Goal: Information Seeking & Learning: Learn about a topic

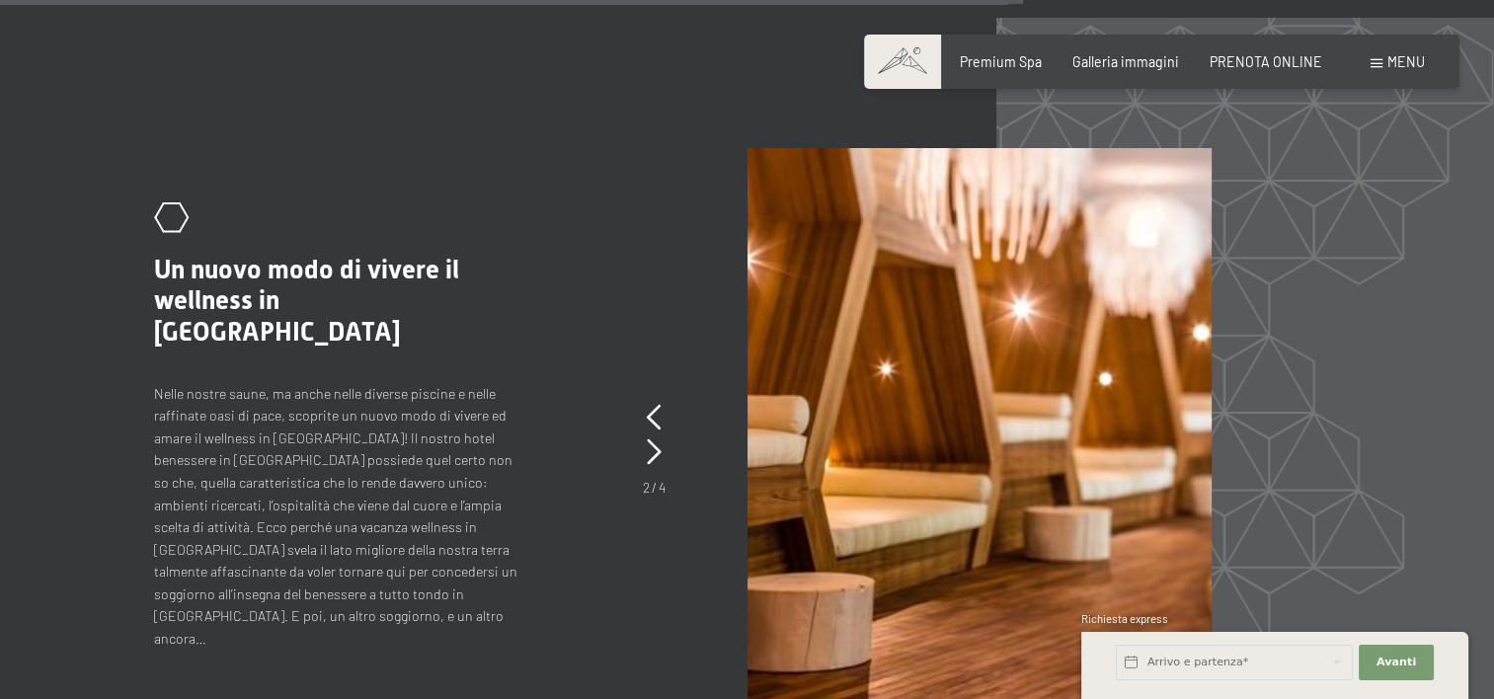
scroll to position [7309, 0]
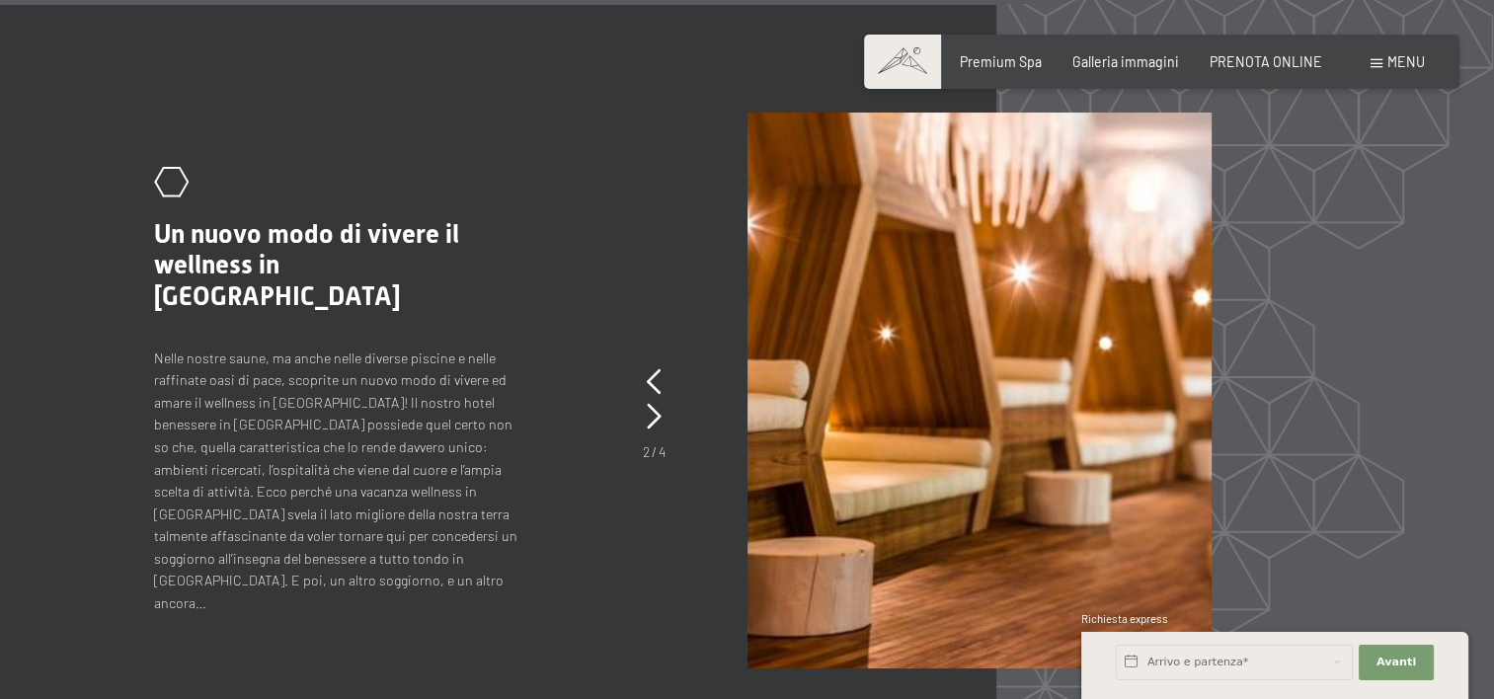
click at [654, 415] on span "Consenso marketing*" at bounding box center [630, 406] width 149 height 20
click at [546, 415] on input "Consenso marketing*" at bounding box center [536, 406] width 20 height 20
click at [654, 415] on span "Consenso marketing*" at bounding box center [630, 406] width 149 height 20
click at [546, 415] on input "Consenso marketing*" at bounding box center [536, 406] width 20 height 20
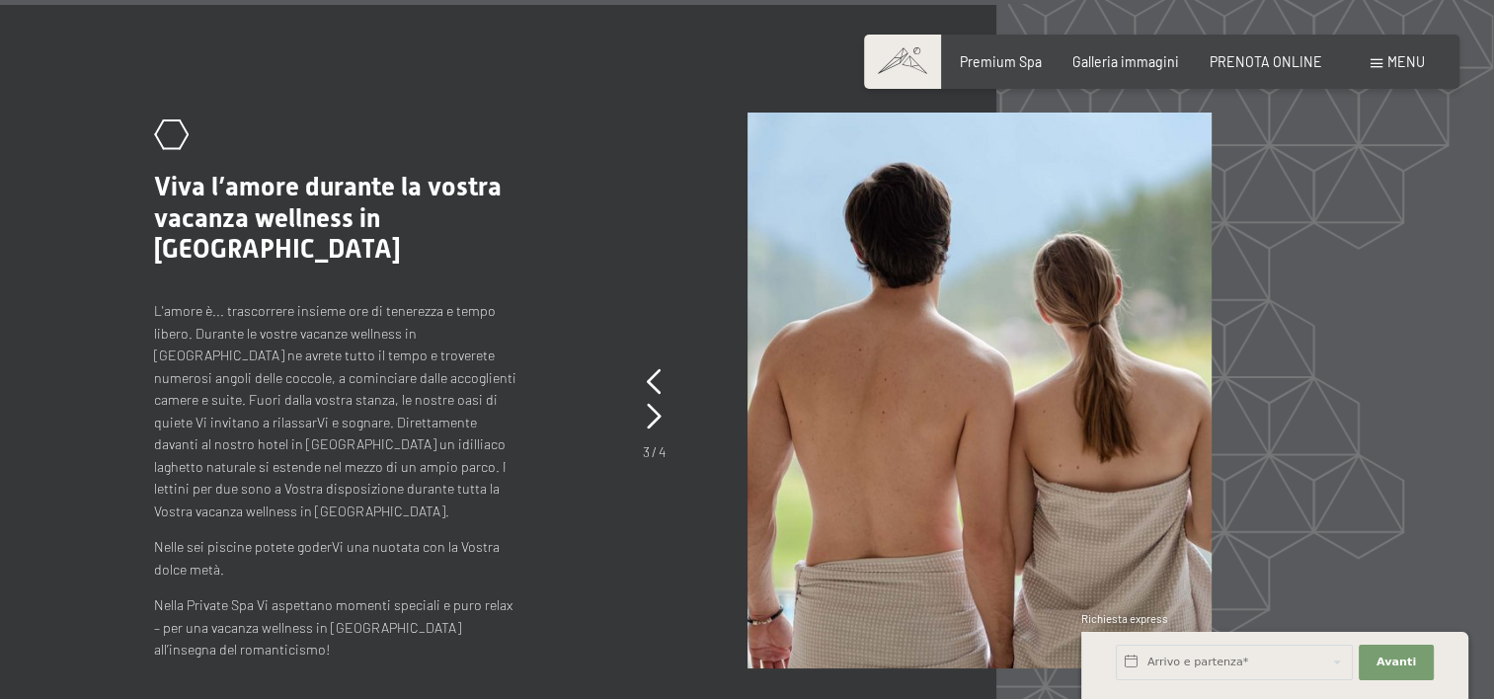
click at [654, 414] on span "Consenso marketing*" at bounding box center [630, 406] width 149 height 20
click at [546, 414] on input "Consenso marketing*" at bounding box center [536, 406] width 20 height 20
click at [654, 414] on span "Consenso marketing*" at bounding box center [630, 406] width 149 height 20
click at [546, 414] on input "Consenso marketing*" at bounding box center [536, 406] width 20 height 20
click at [654, 414] on span "Consenso marketing*" at bounding box center [630, 406] width 149 height 20
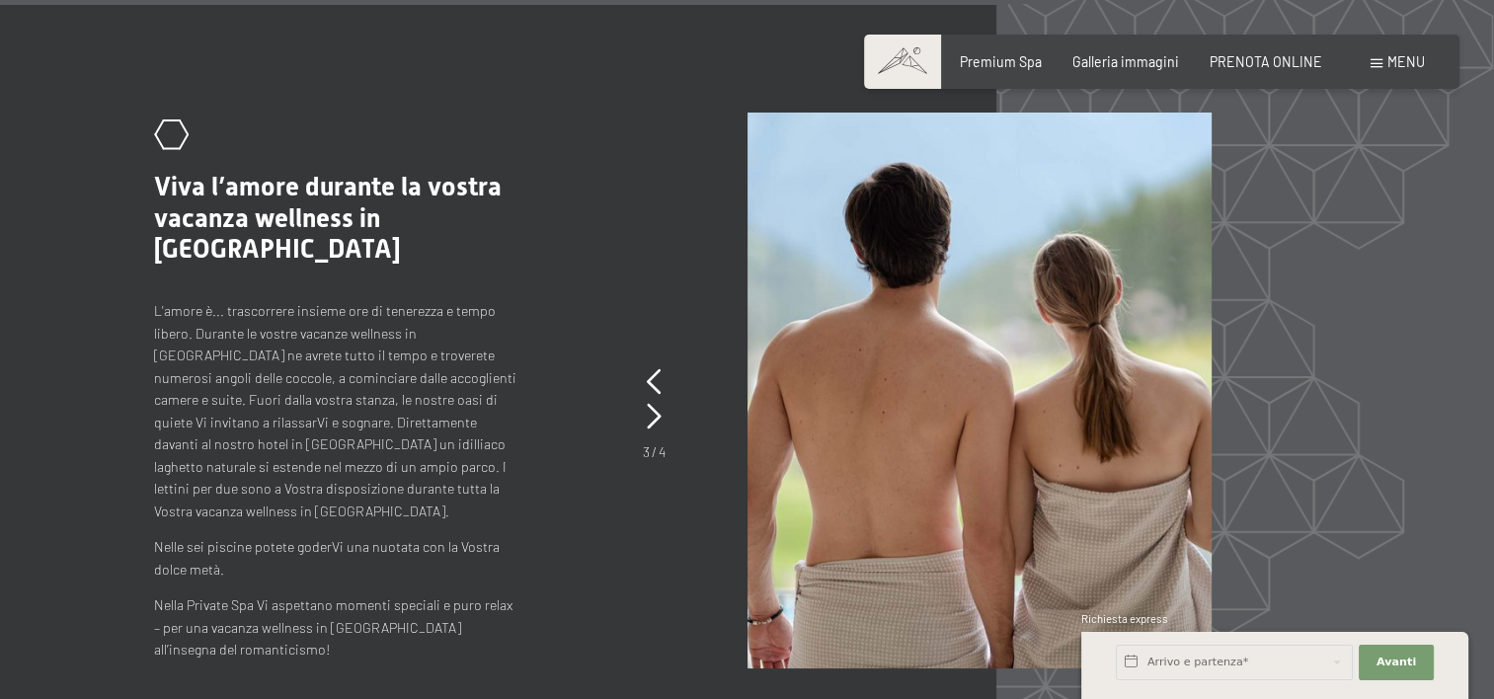
click at [546, 414] on input "Consenso marketing*" at bounding box center [536, 406] width 20 height 20
drag, startPoint x: 654, startPoint y: 414, endPoint x: 671, endPoint y: 414, distance: 16.8
click at [671, 414] on span "Consenso marketing*" at bounding box center [630, 406] width 149 height 20
click at [546, 414] on input "Consenso marketing*" at bounding box center [536, 406] width 20 height 20
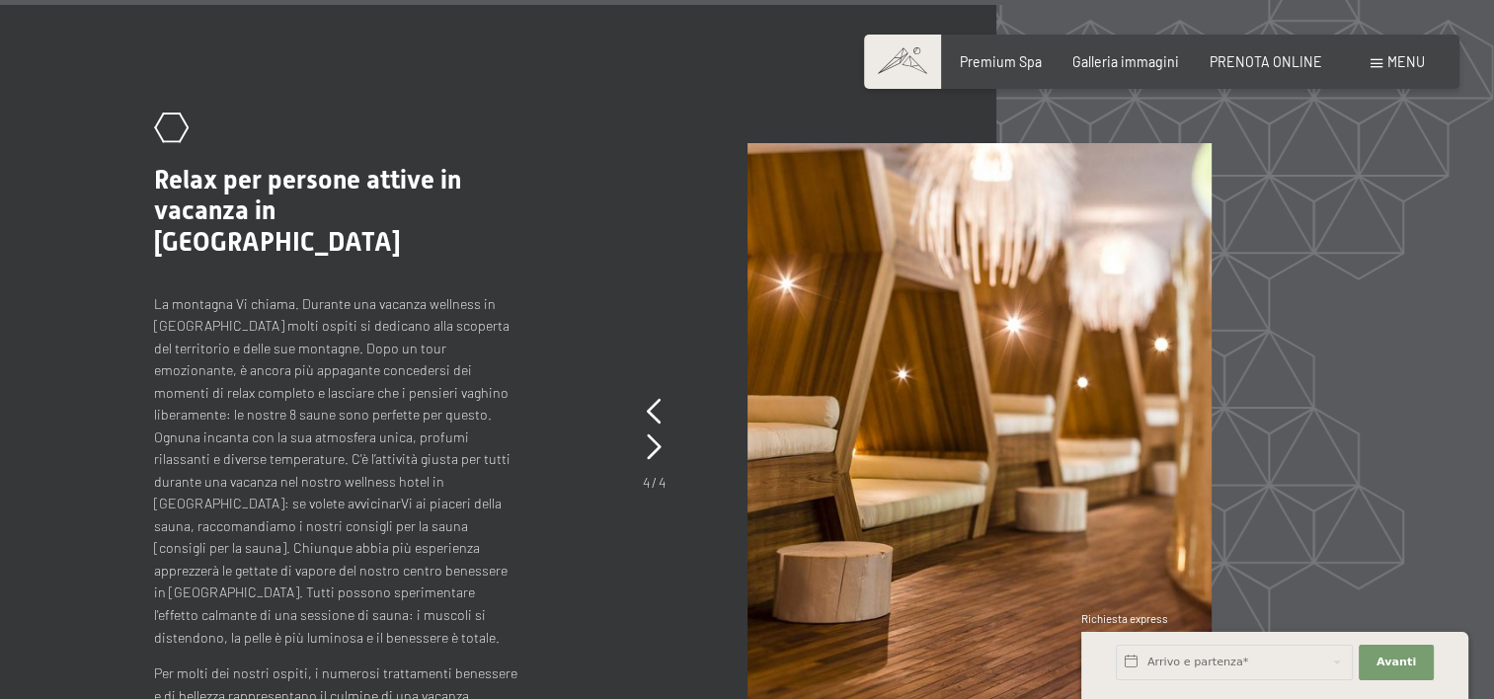
click at [664, 414] on span "Consenso marketing*" at bounding box center [630, 406] width 149 height 20
click at [546, 414] on input "Consenso marketing*" at bounding box center [536, 406] width 20 height 20
checkbox input "false"
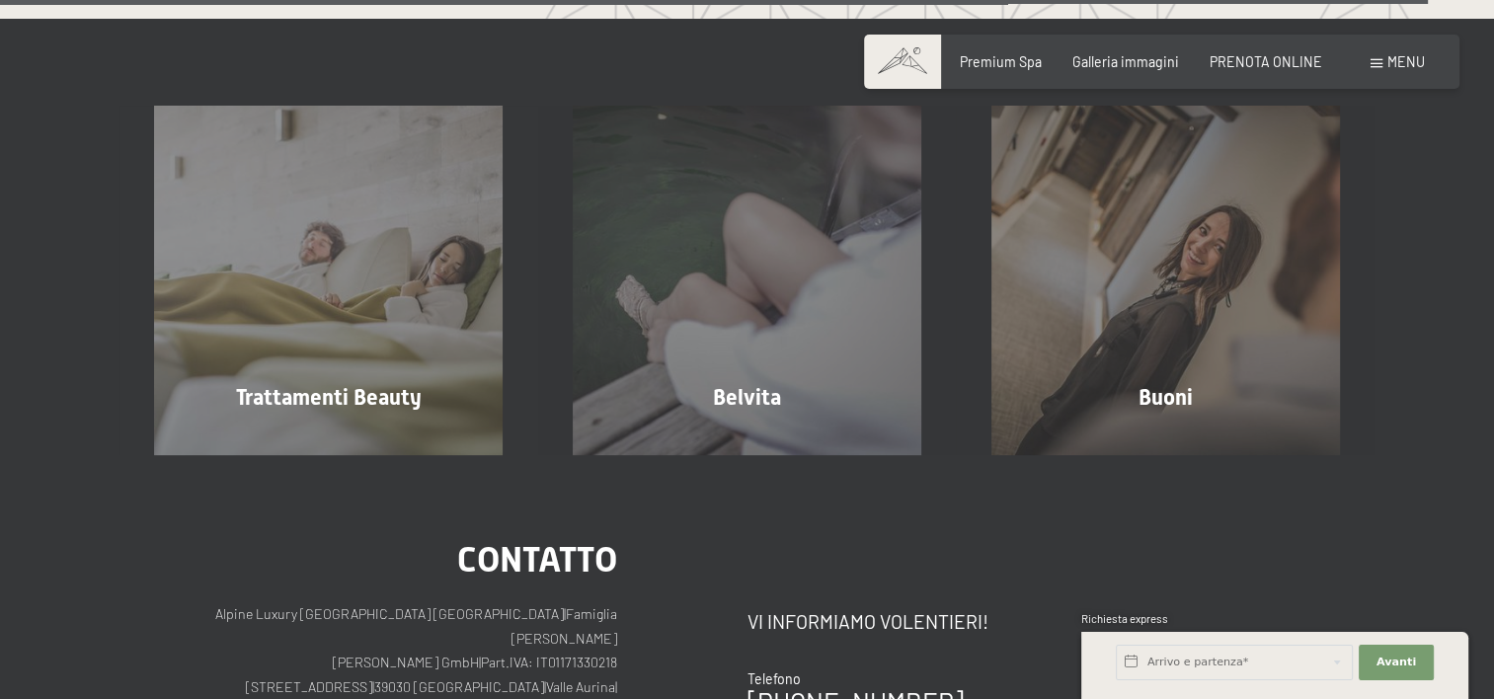
scroll to position [10165, 0]
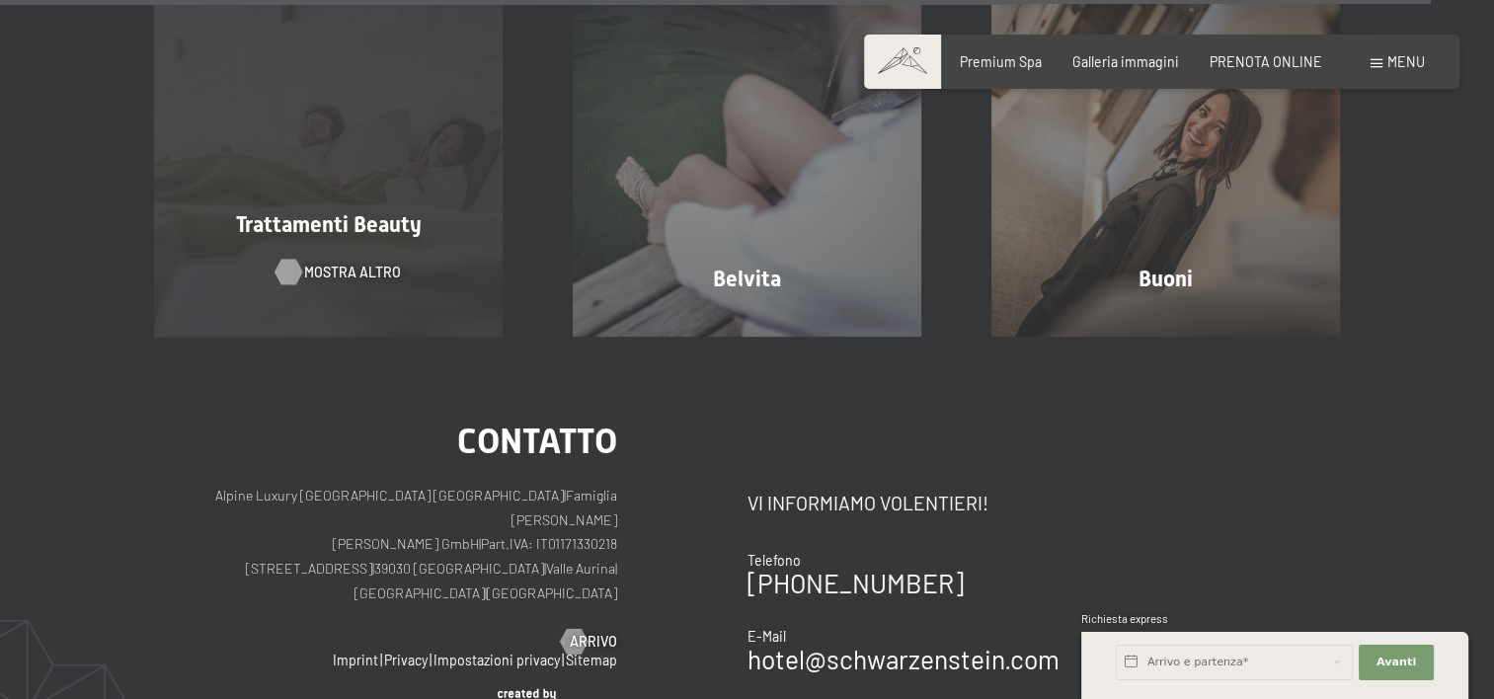
click at [356, 269] on span "mostra altro" at bounding box center [352, 273] width 97 height 20
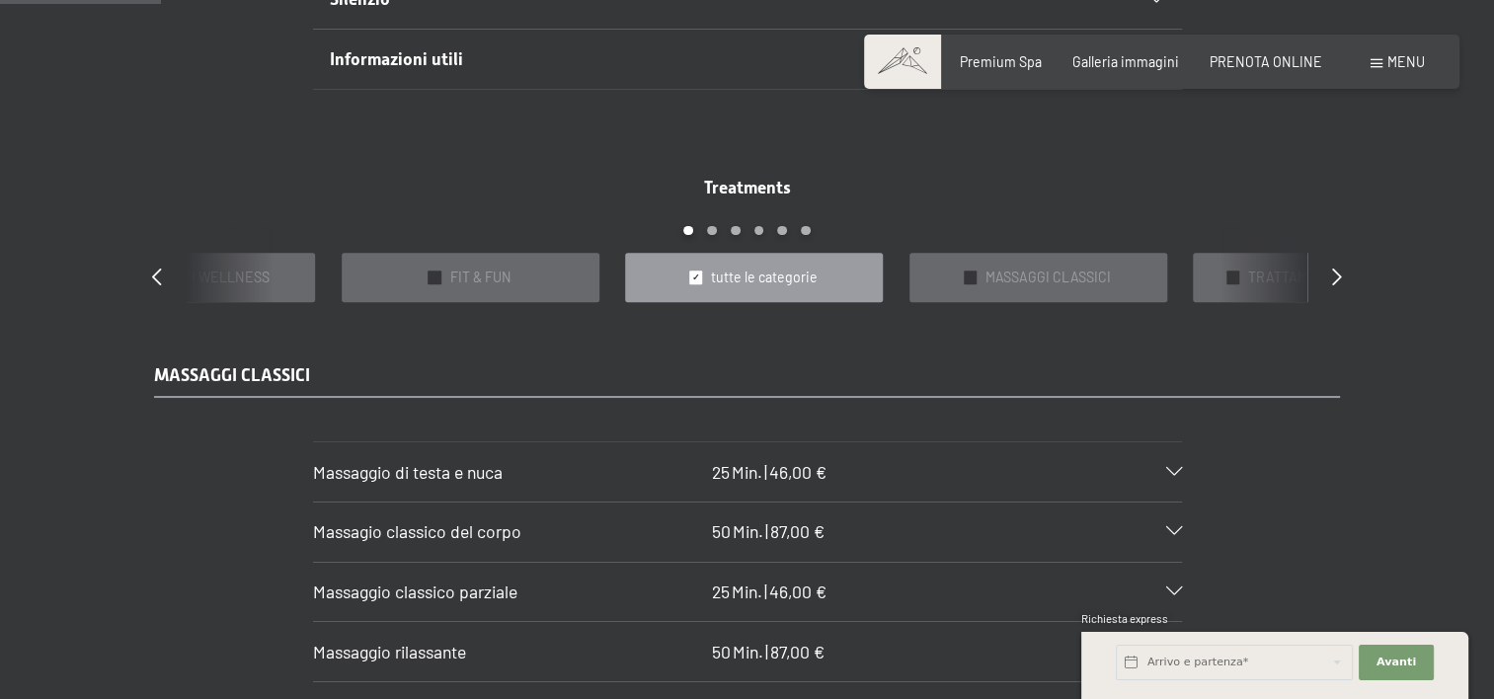
scroll to position [1481, 0]
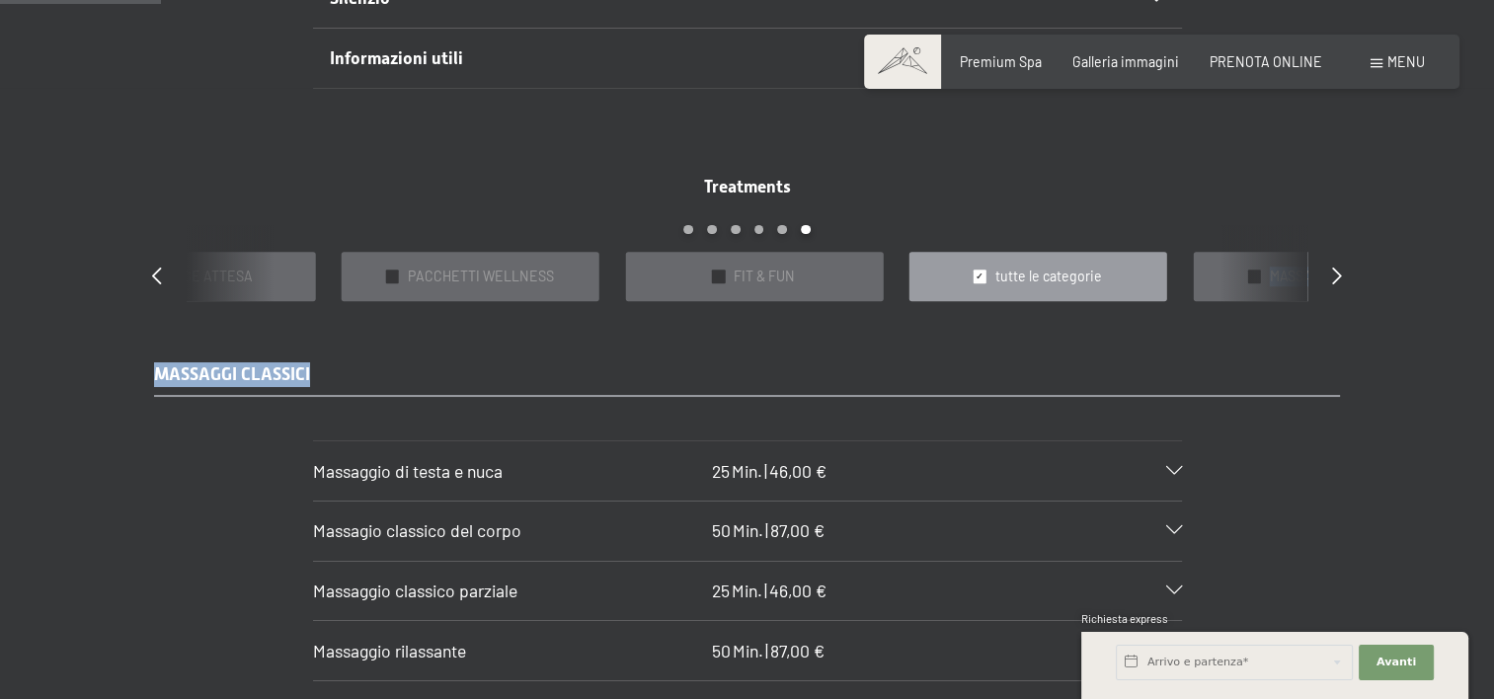
drag, startPoint x: 975, startPoint y: 273, endPoint x: 976, endPoint y: 303, distance: 30.6
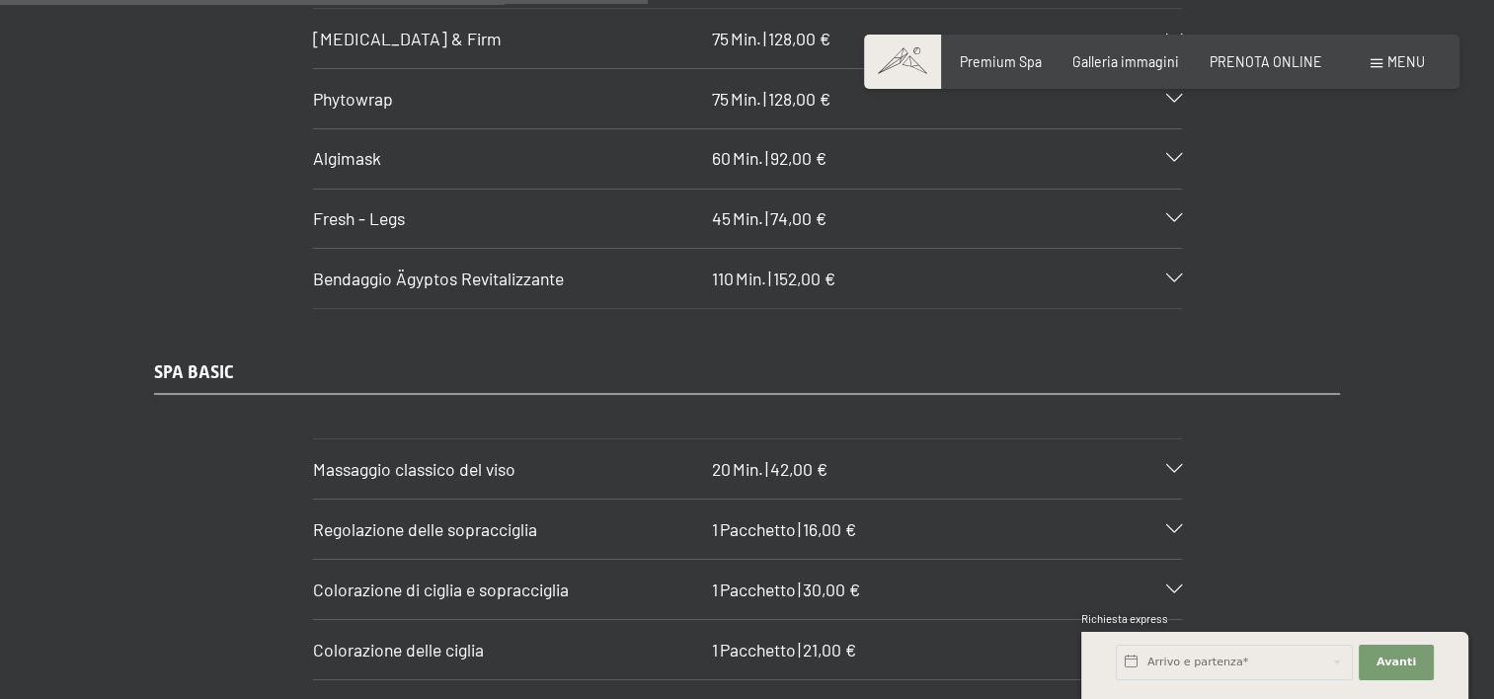
scroll to position [6025, 0]
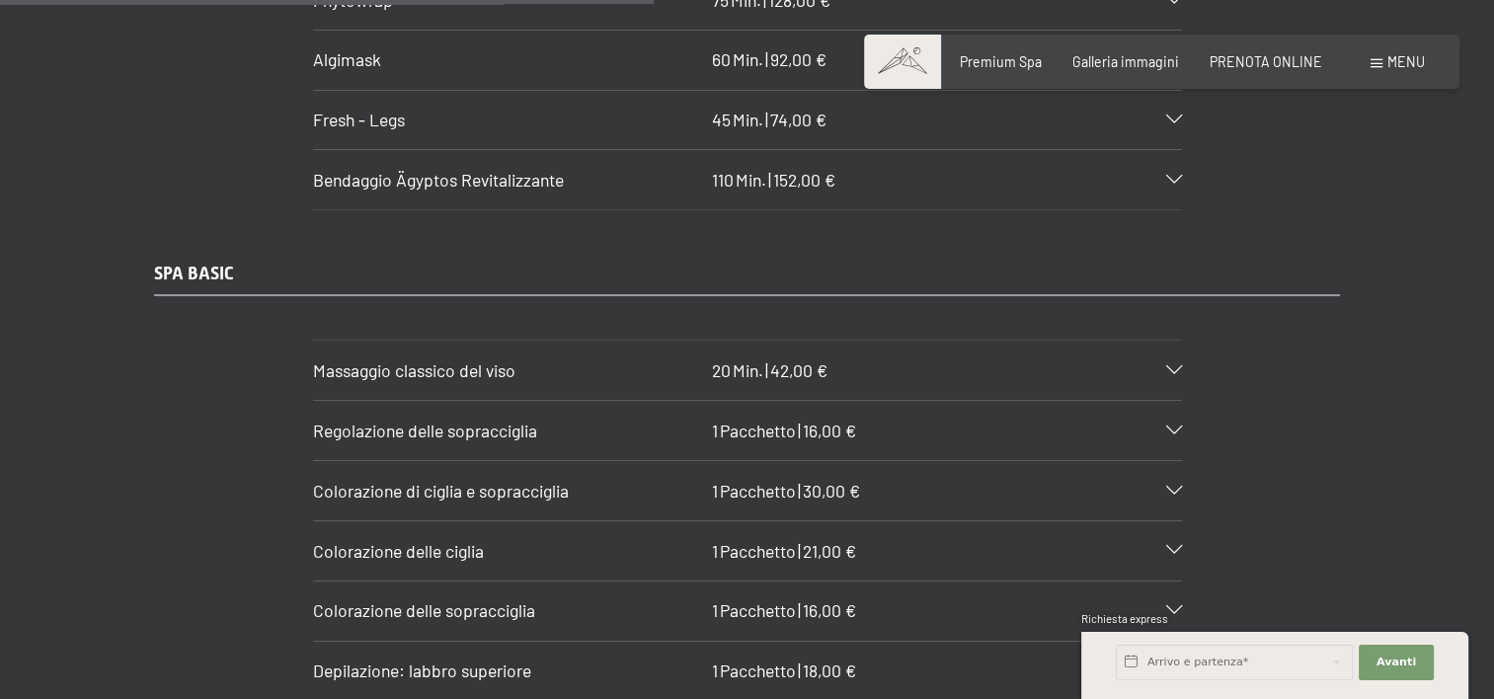
click at [1166, 487] on icon at bounding box center [1174, 491] width 16 height 9
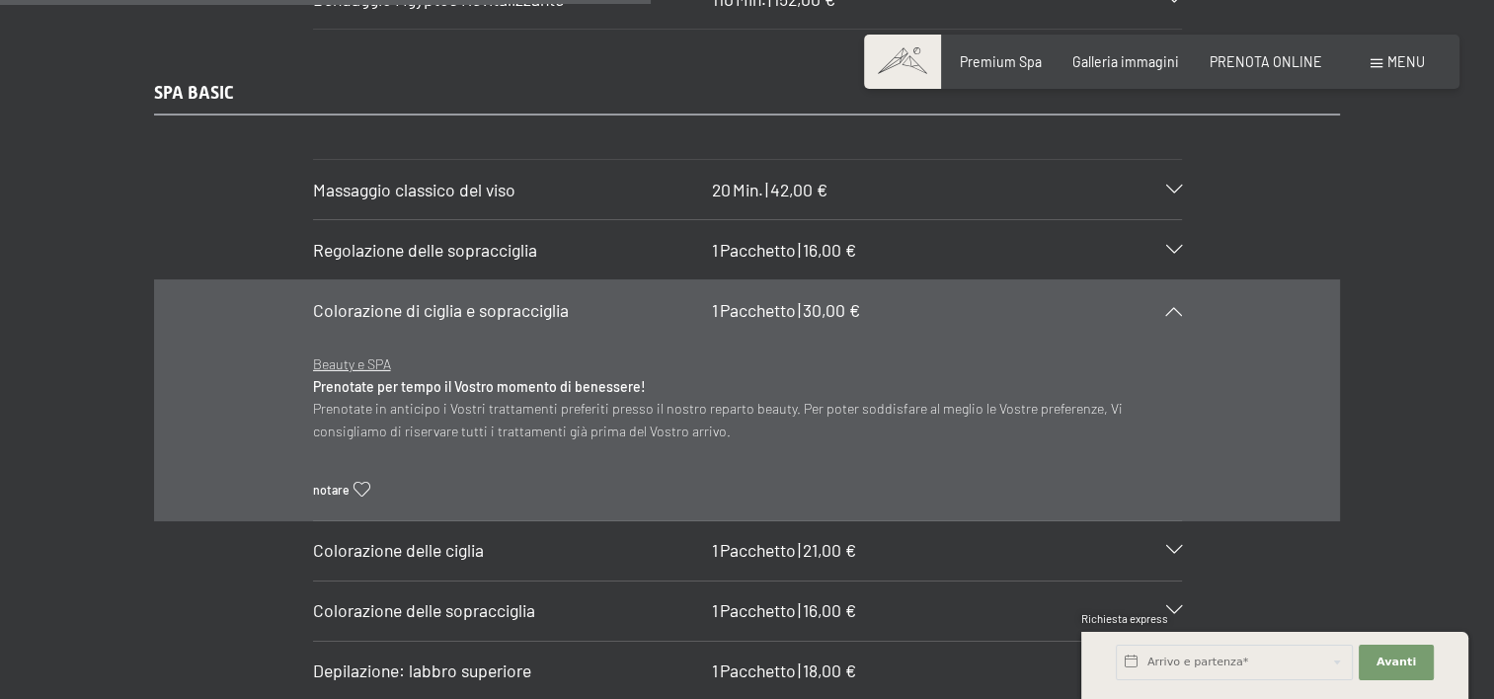
scroll to position [6222, 0]
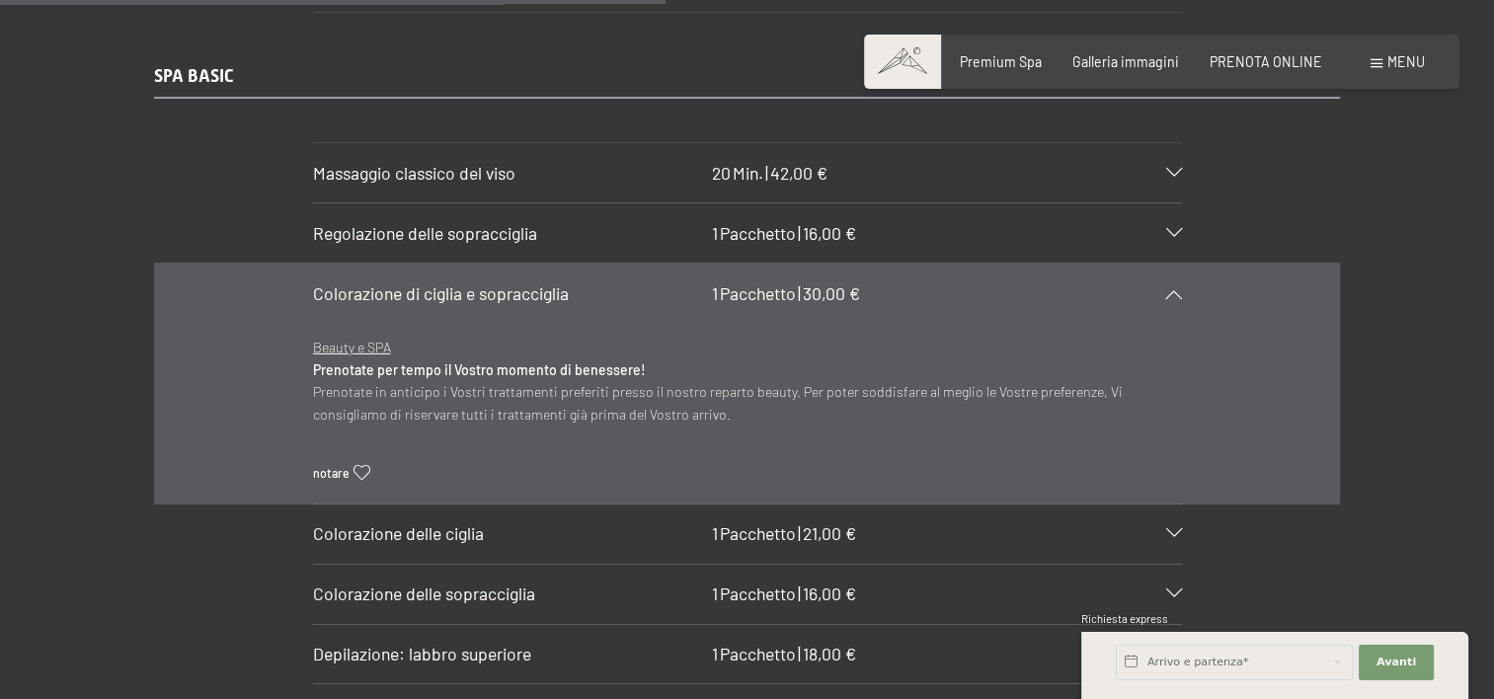
click at [1178, 289] on icon at bounding box center [1174, 293] width 16 height 9
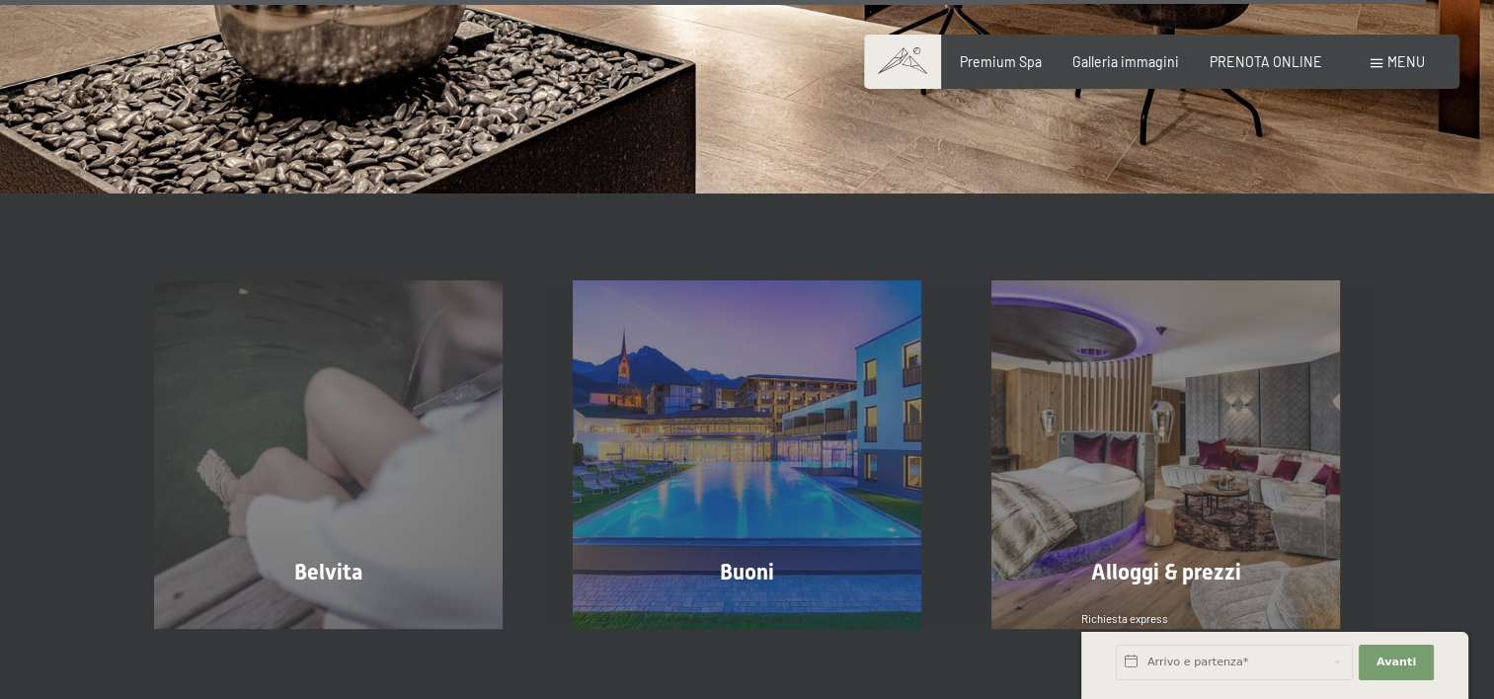
scroll to position [13234, 0]
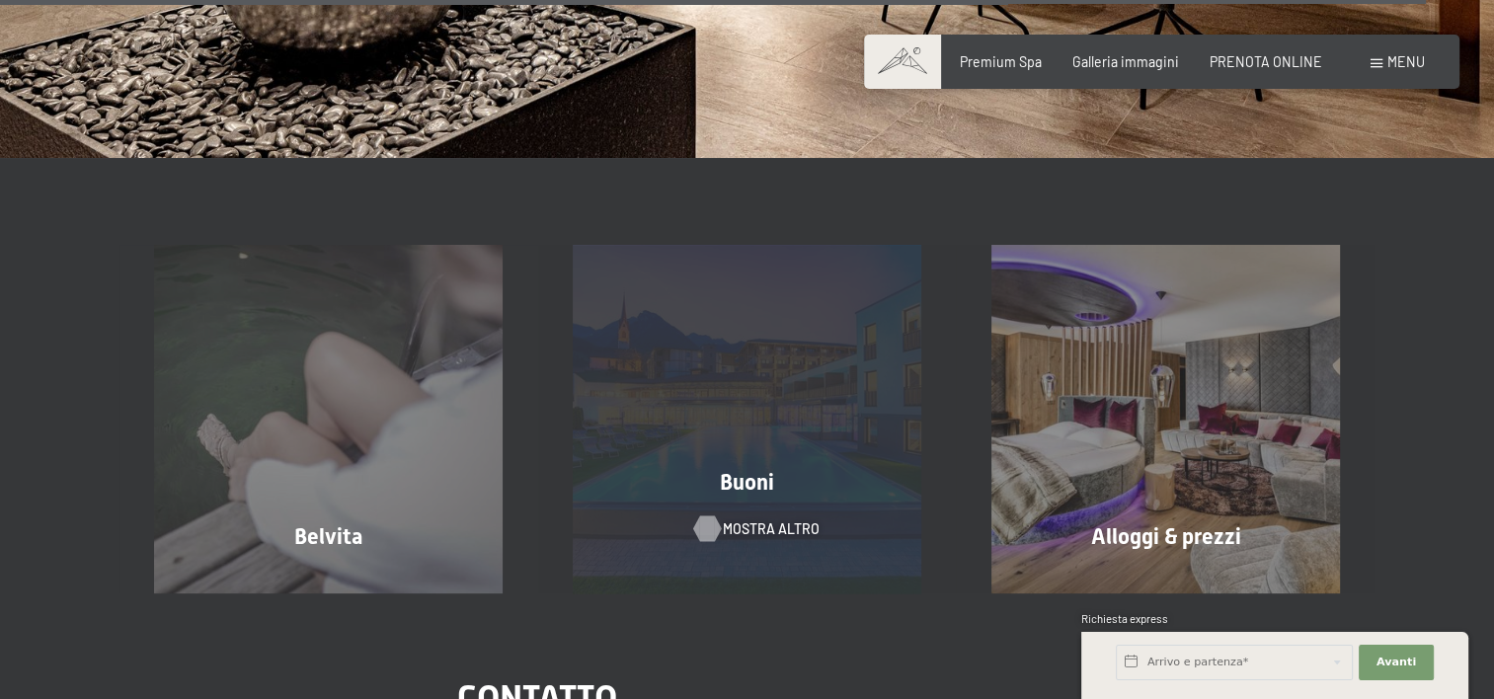
click at [747, 520] on span "mostra altro" at bounding box center [771, 530] width 97 height 20
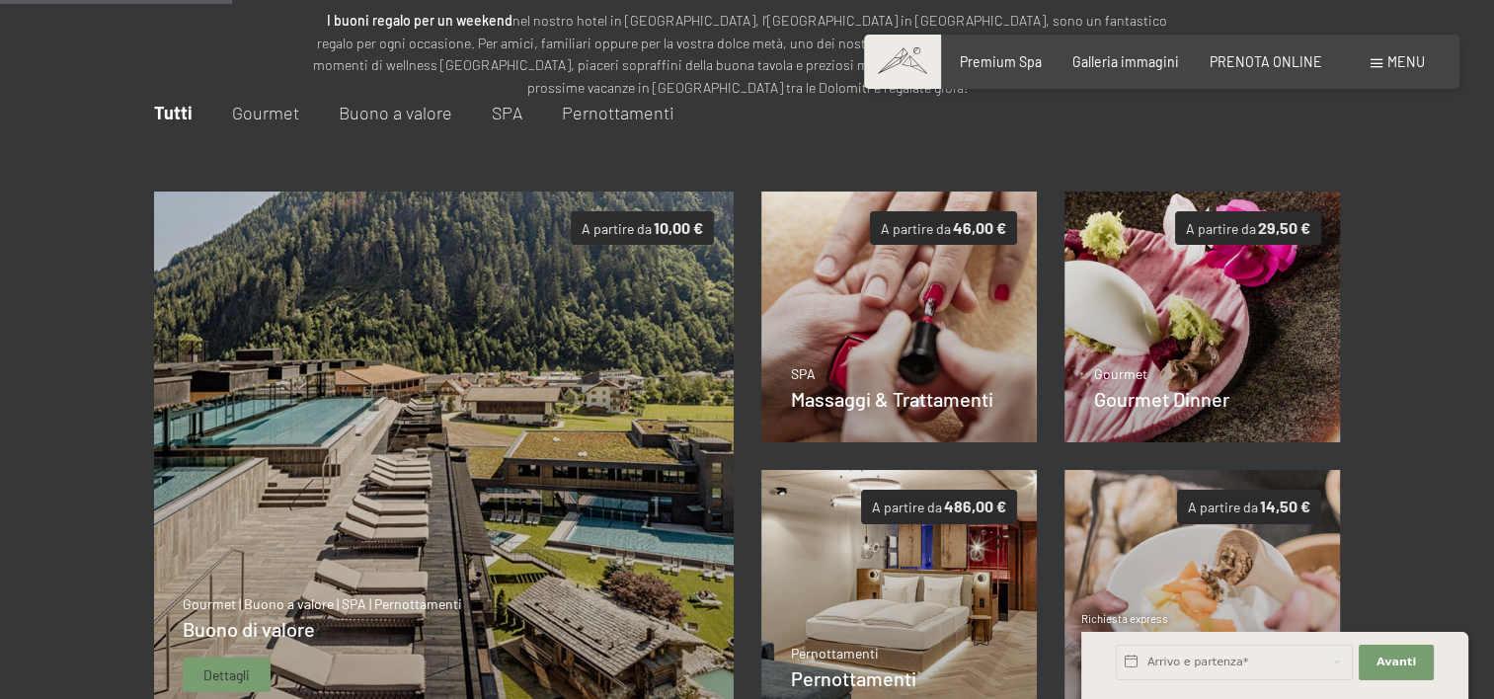
scroll to position [339, 0]
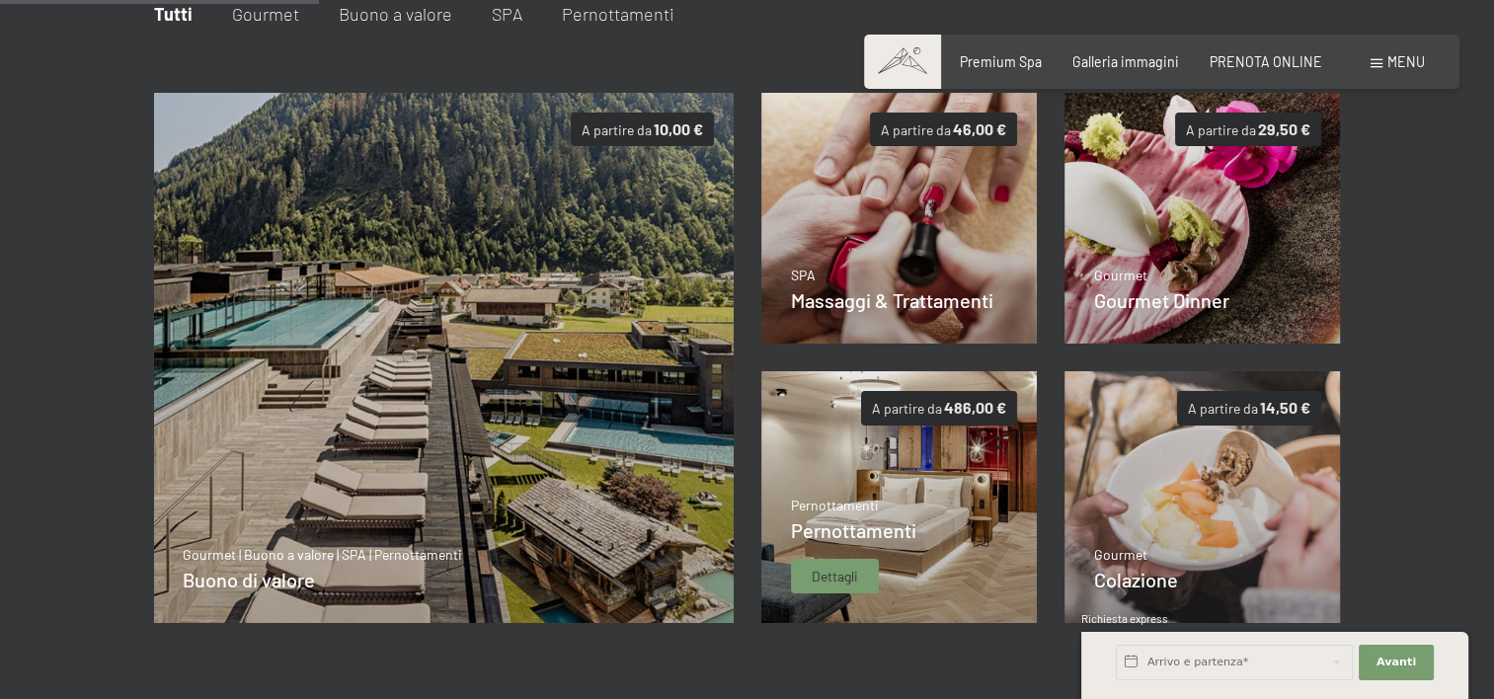
click at [853, 579] on span "Dettagli" at bounding box center [835, 577] width 46 height 20
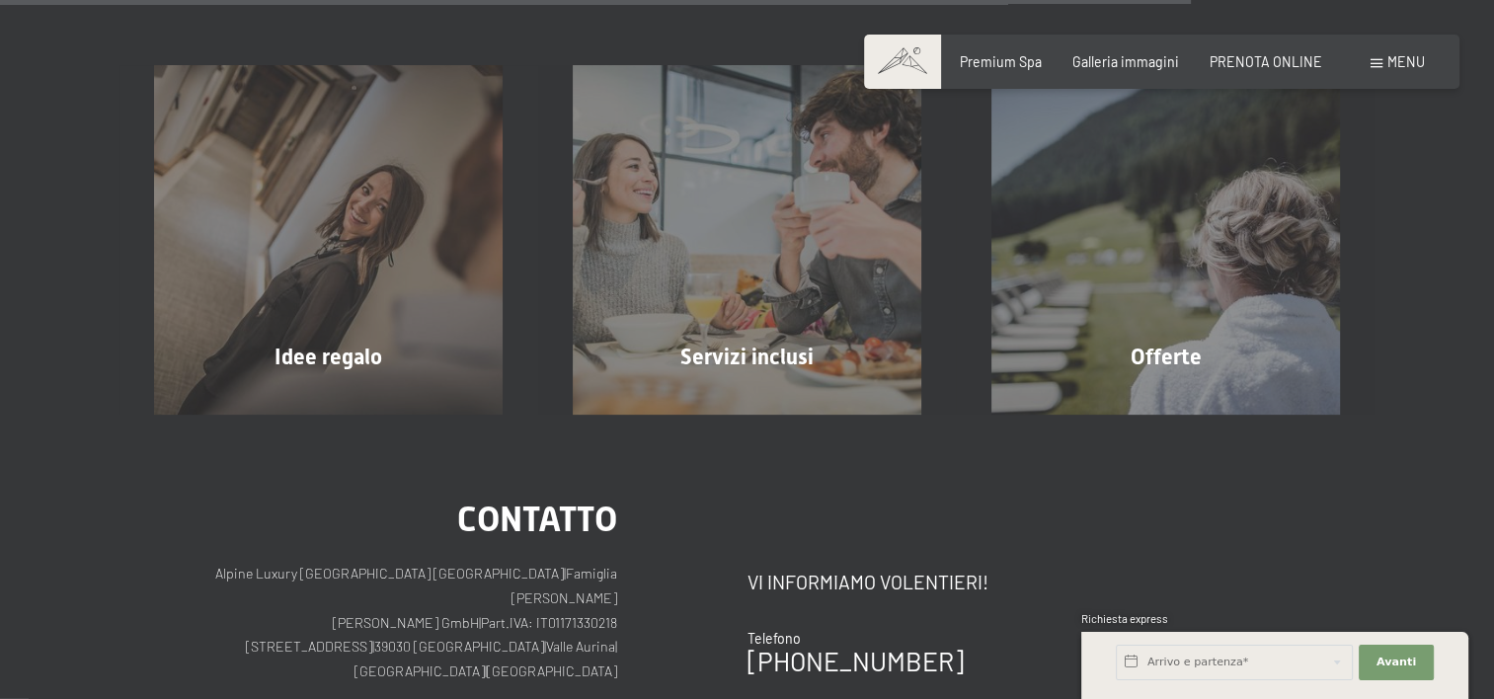
scroll to position [1919, 0]
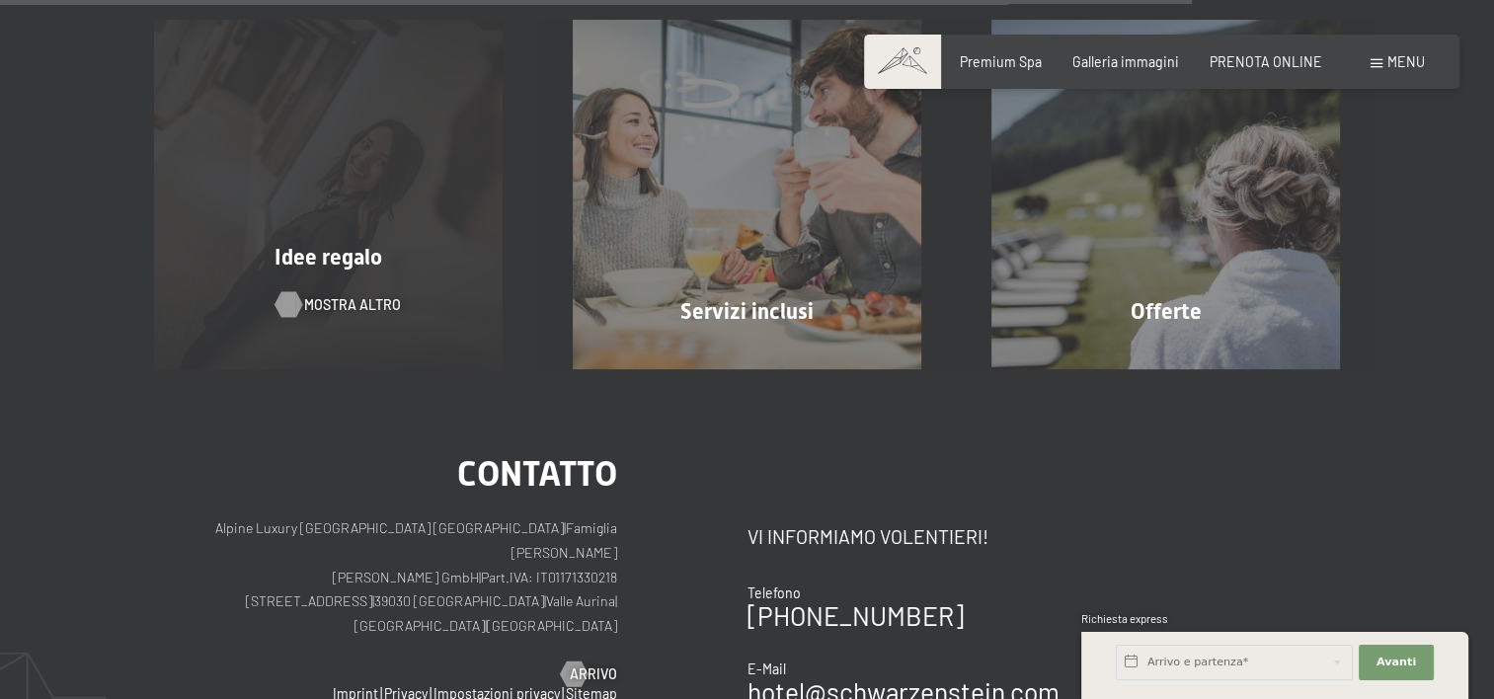
click at [296, 306] on div at bounding box center [288, 305] width 15 height 26
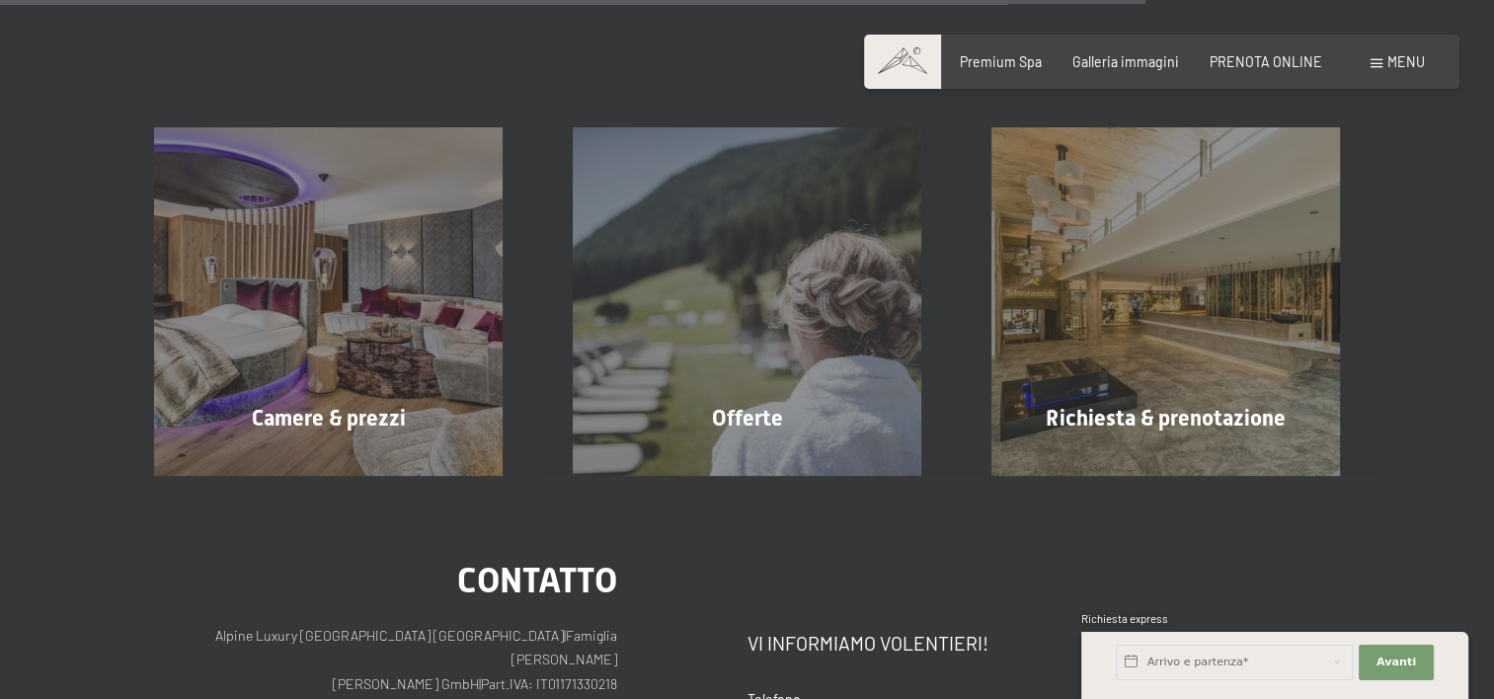
scroll to position [1778, 0]
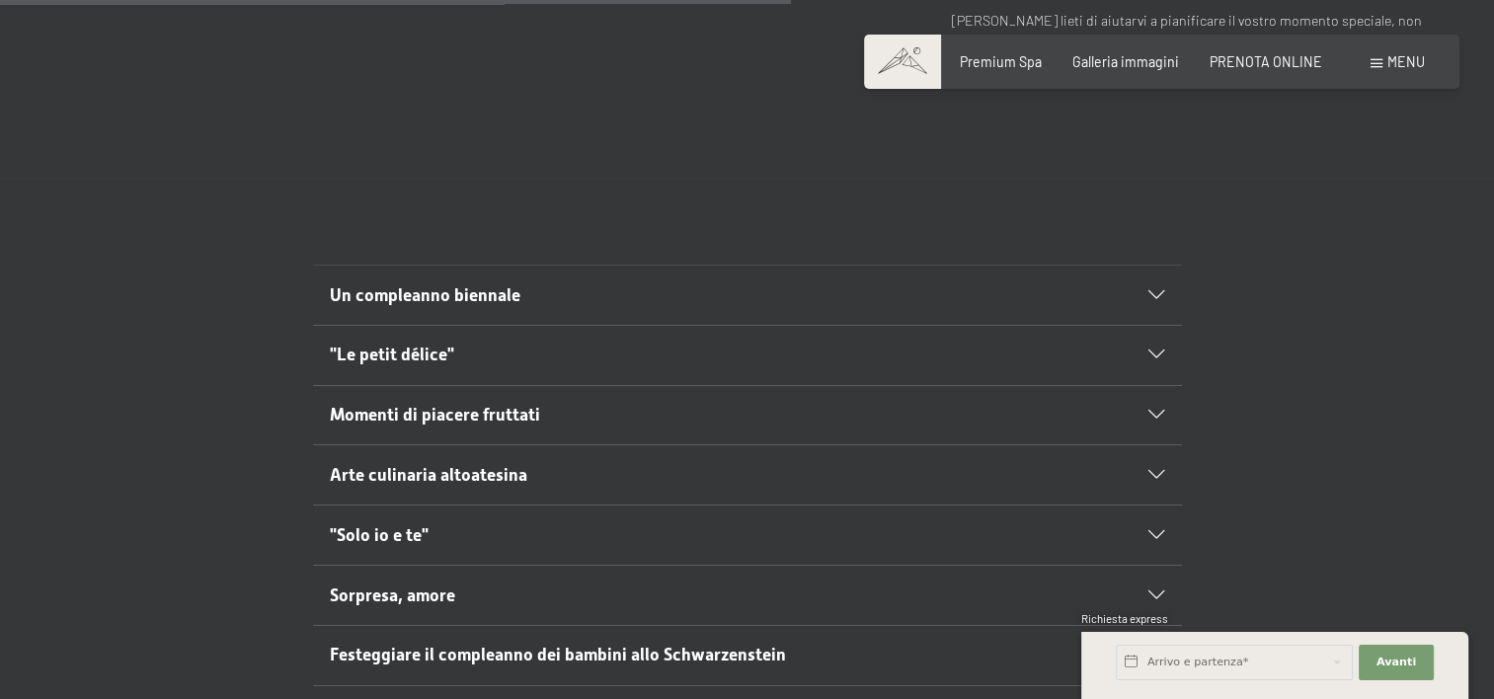
click at [389, 628] on div "Un compleanno biennale Festeggiate un compleanno biennale (20, 30, 40 anni ecc.…" at bounding box center [747, 506] width 1494 height 482
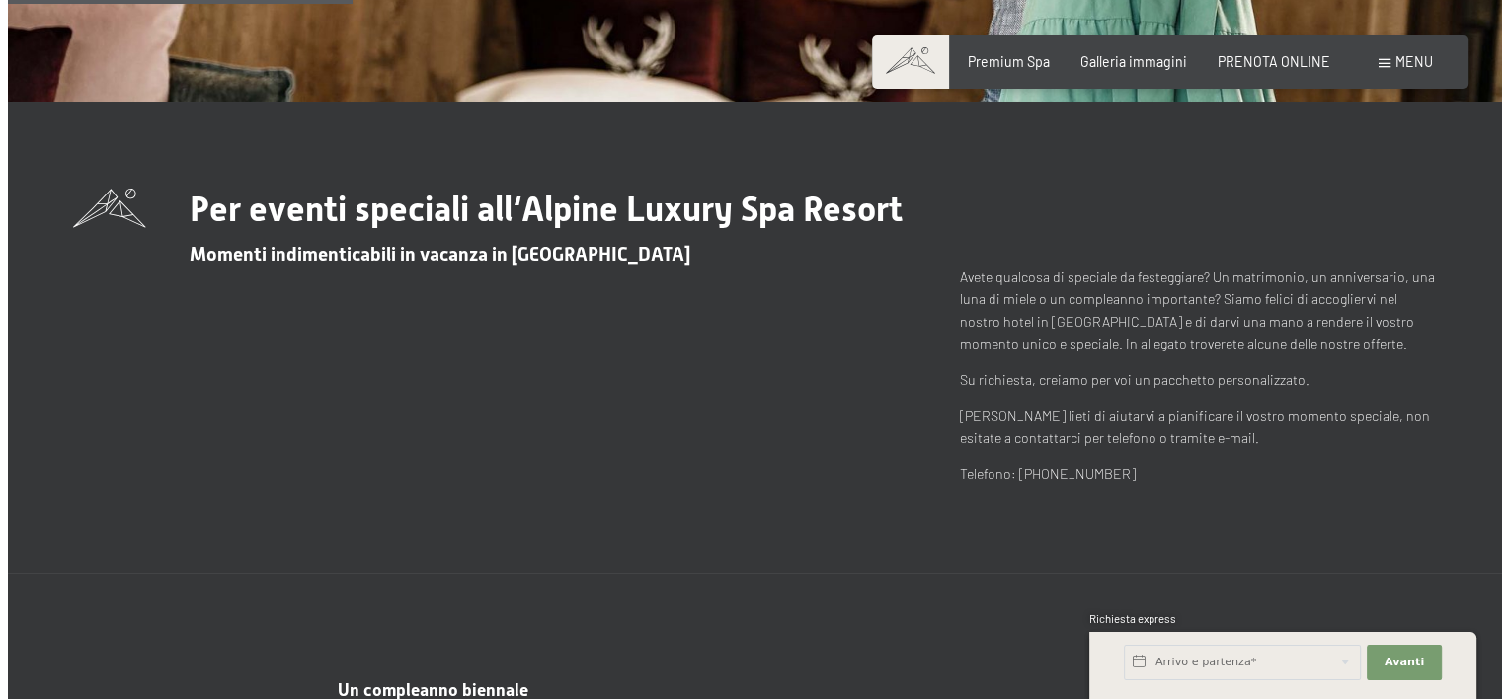
scroll to position [0, 0]
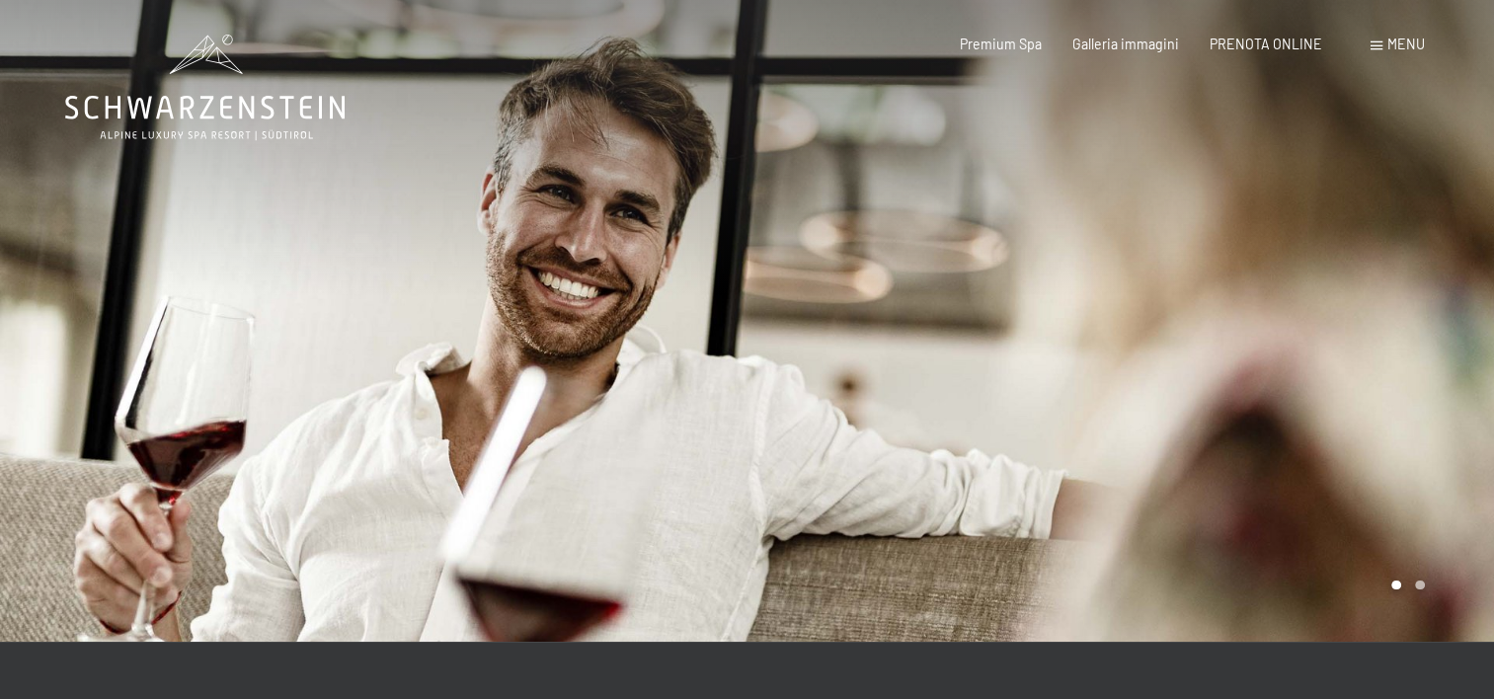
click at [1379, 43] on span at bounding box center [1377, 45] width 12 height 9
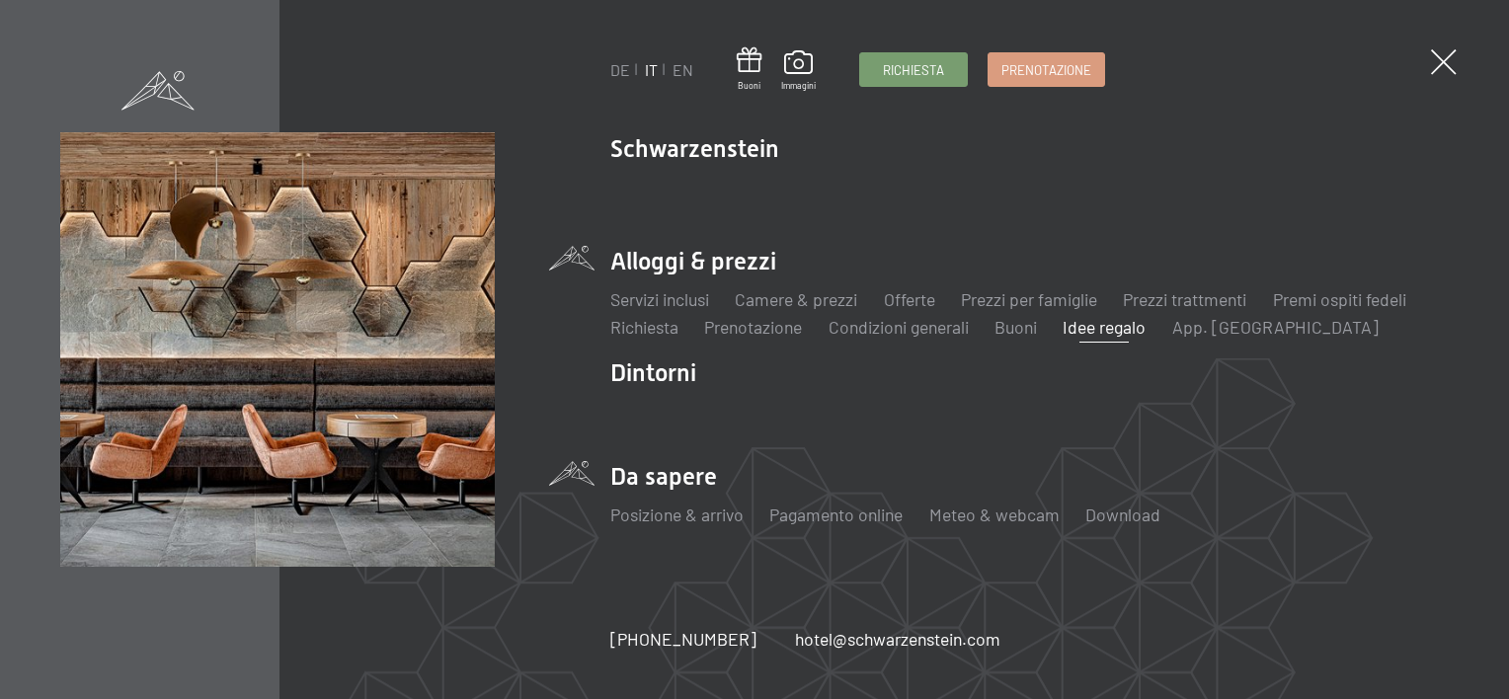
click at [642, 478] on li "Da sapere Posizione & arrivo Pagamento online Meteo & webcam Download" at bounding box center [1029, 503] width 839 height 86
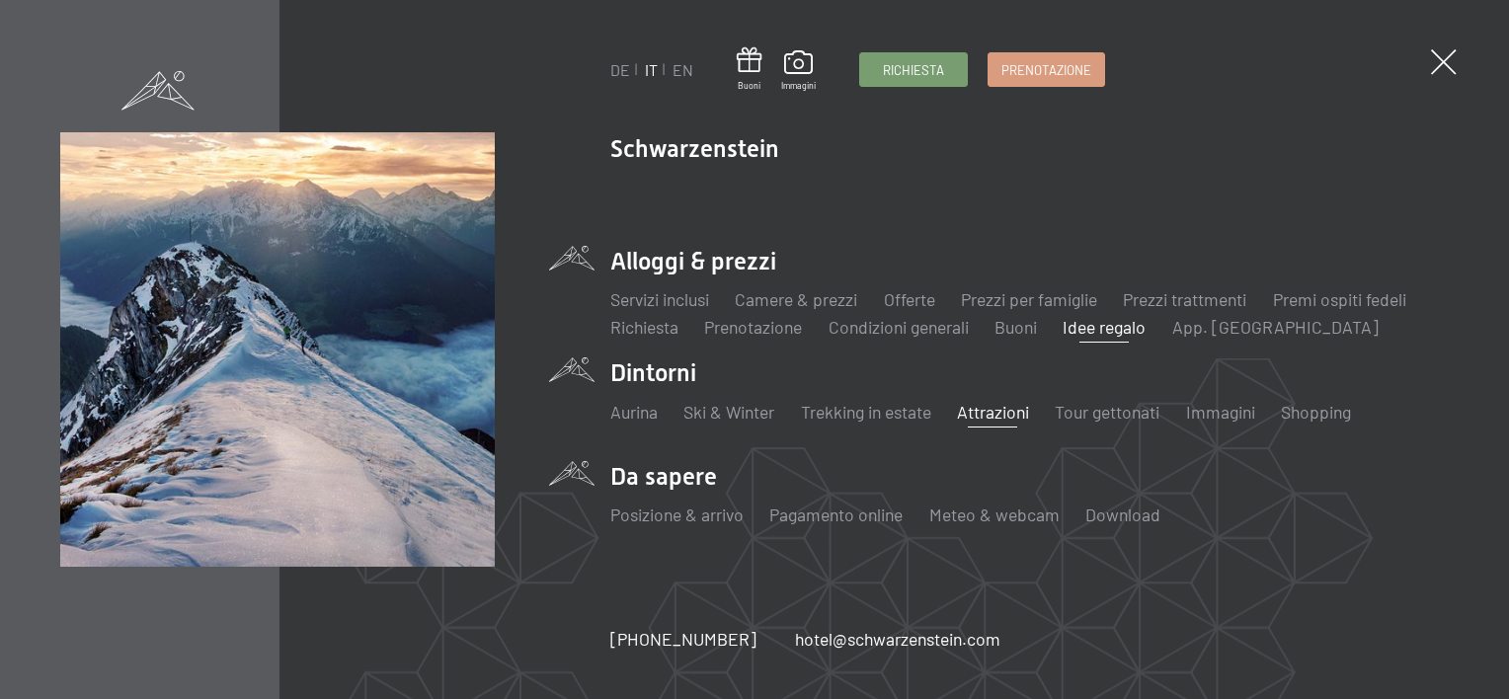
click at [992, 415] on link "Attrazioni" at bounding box center [993, 412] width 72 height 22
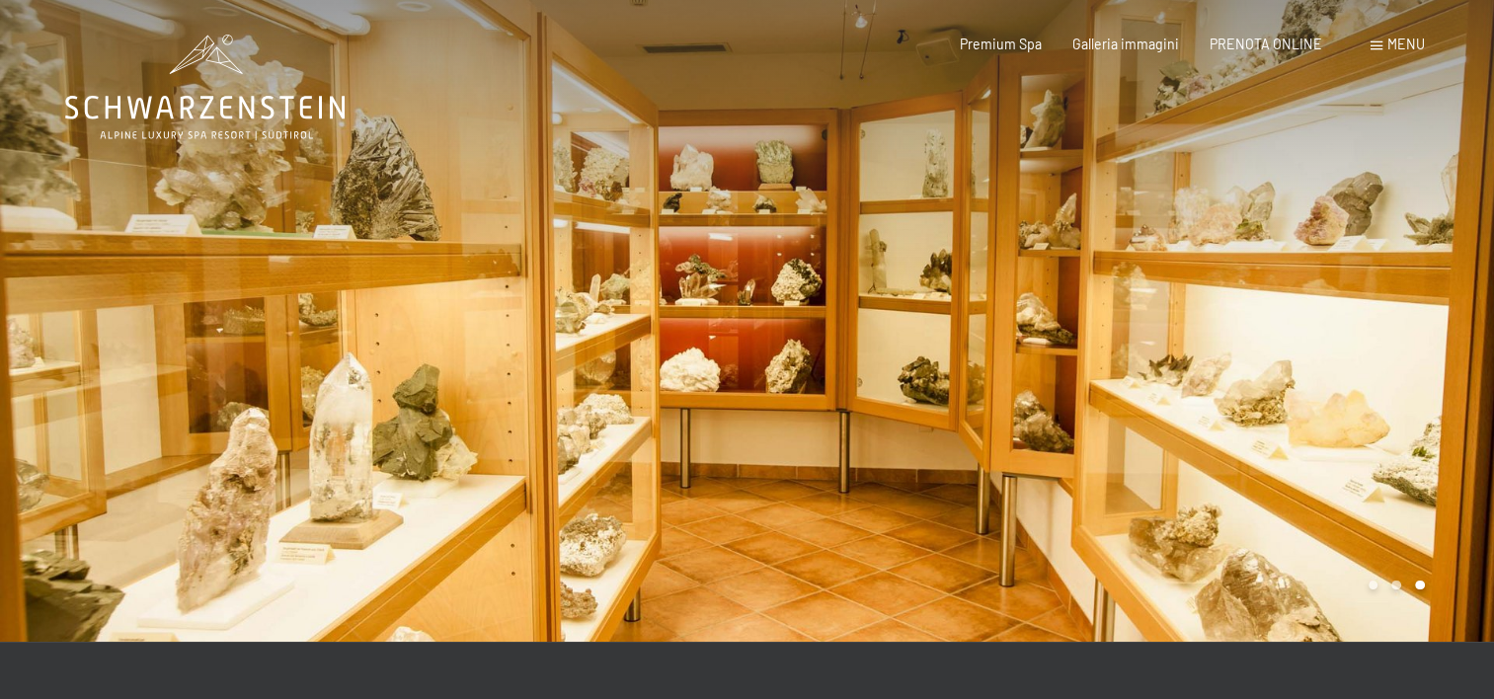
click at [1431, 586] on div at bounding box center [1122, 321] width 748 height 642
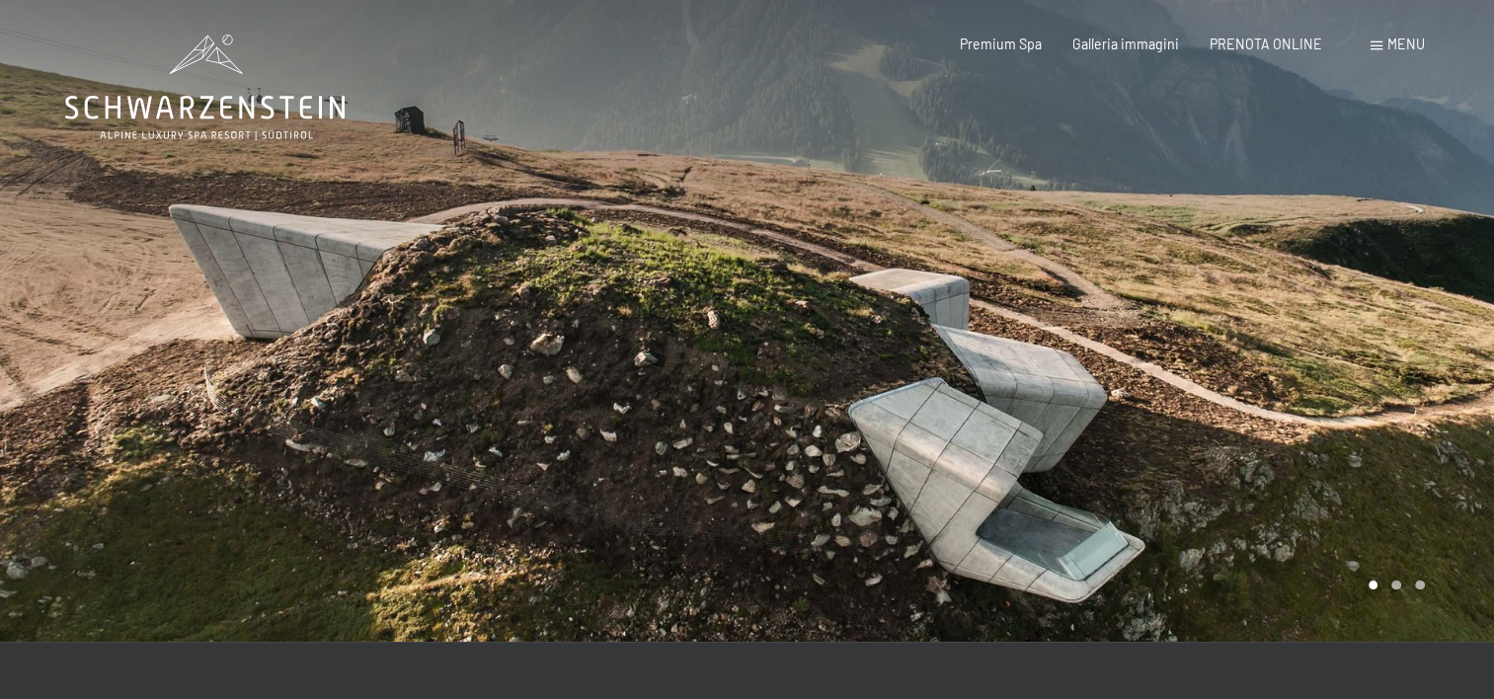
click at [1079, 446] on div at bounding box center [1122, 321] width 748 height 642
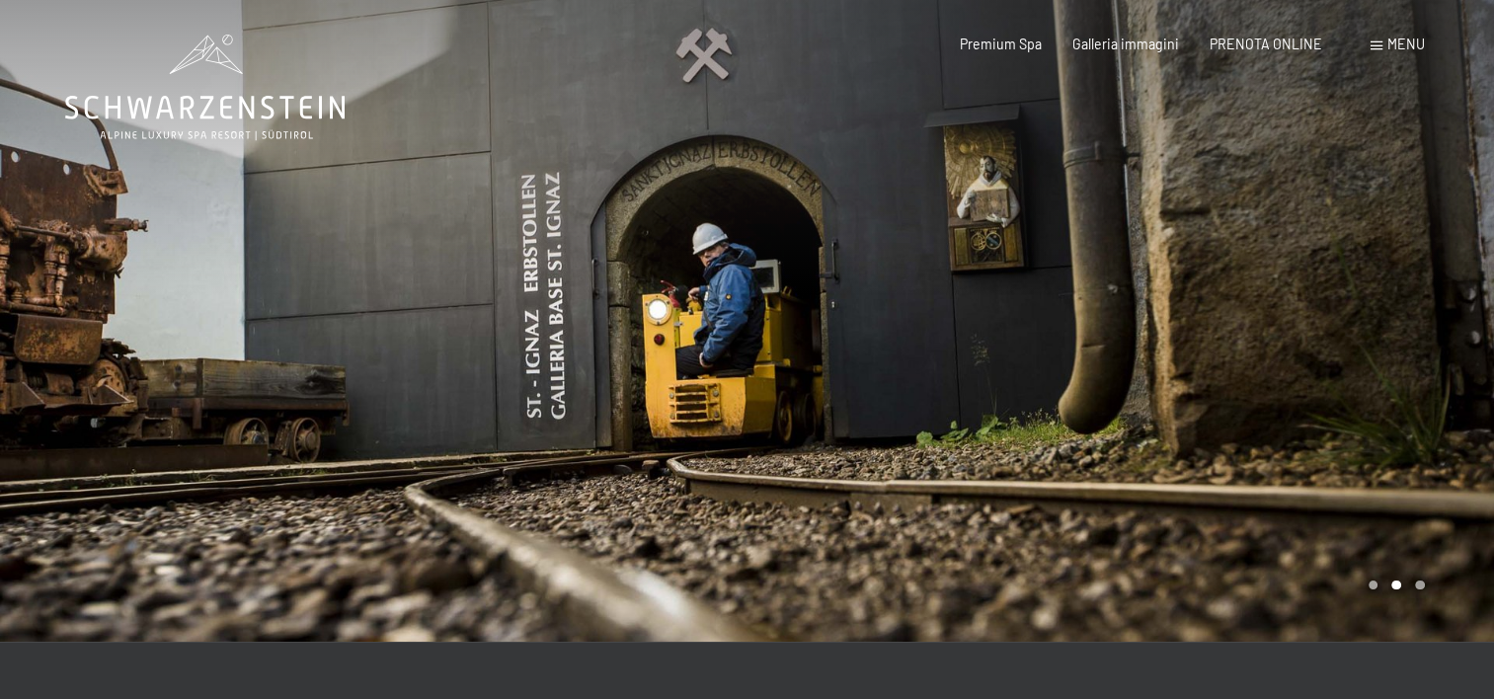
click at [1026, 424] on div at bounding box center [1122, 321] width 748 height 642
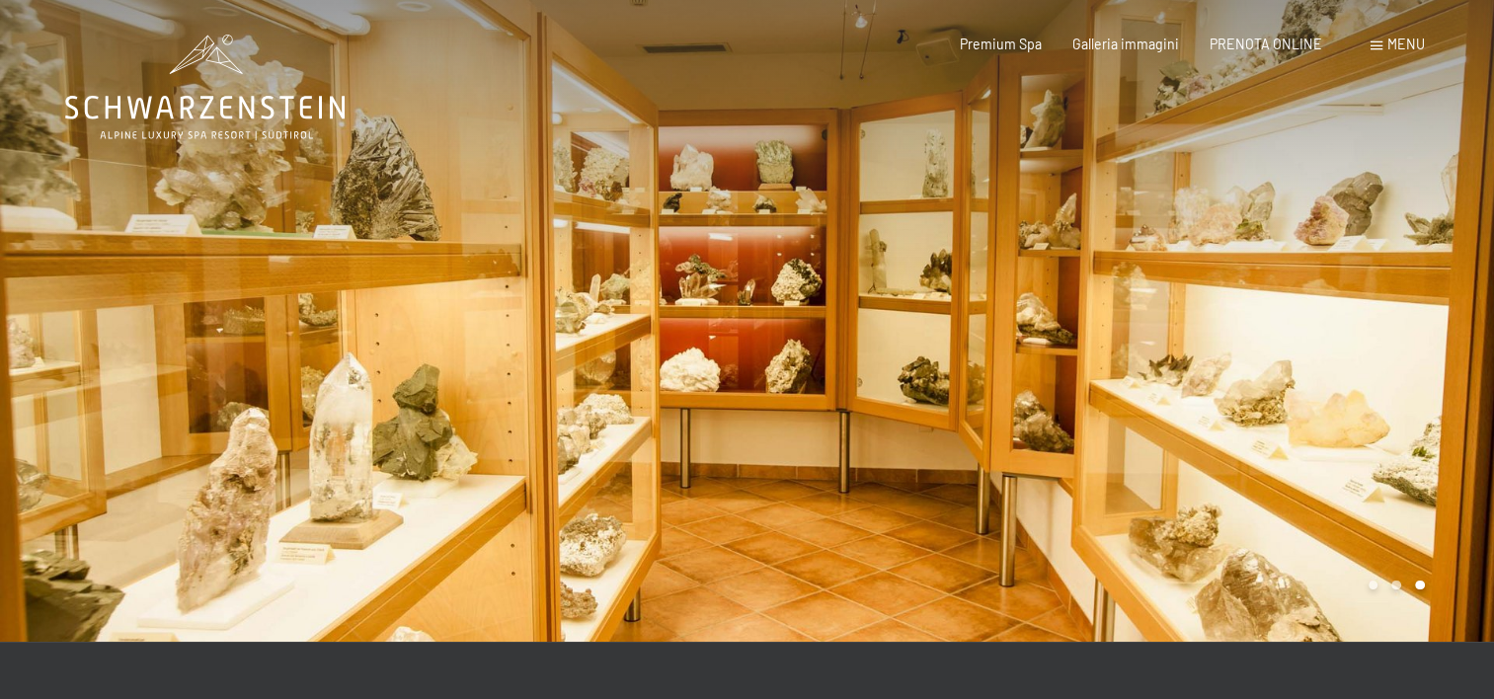
click at [1013, 378] on div at bounding box center [1122, 321] width 748 height 642
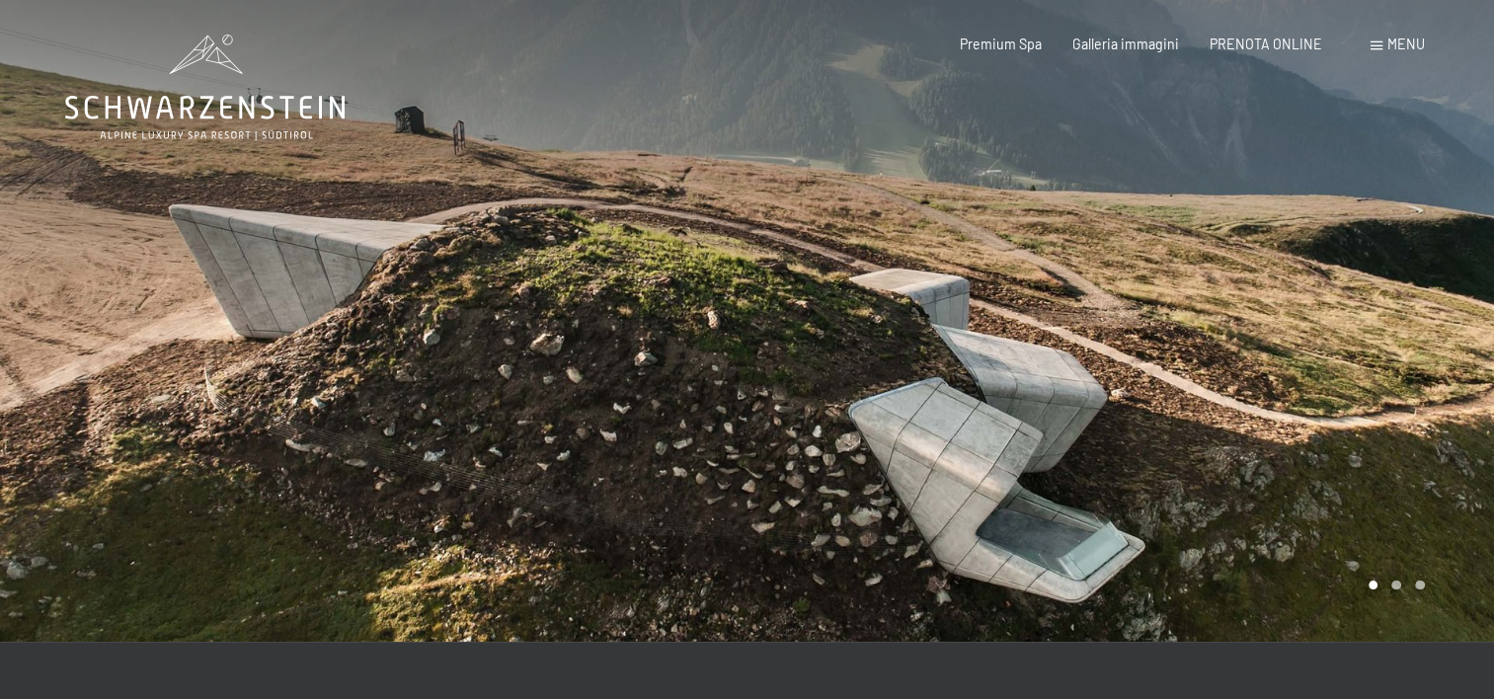
click at [1376, 48] on span at bounding box center [1377, 45] width 12 height 9
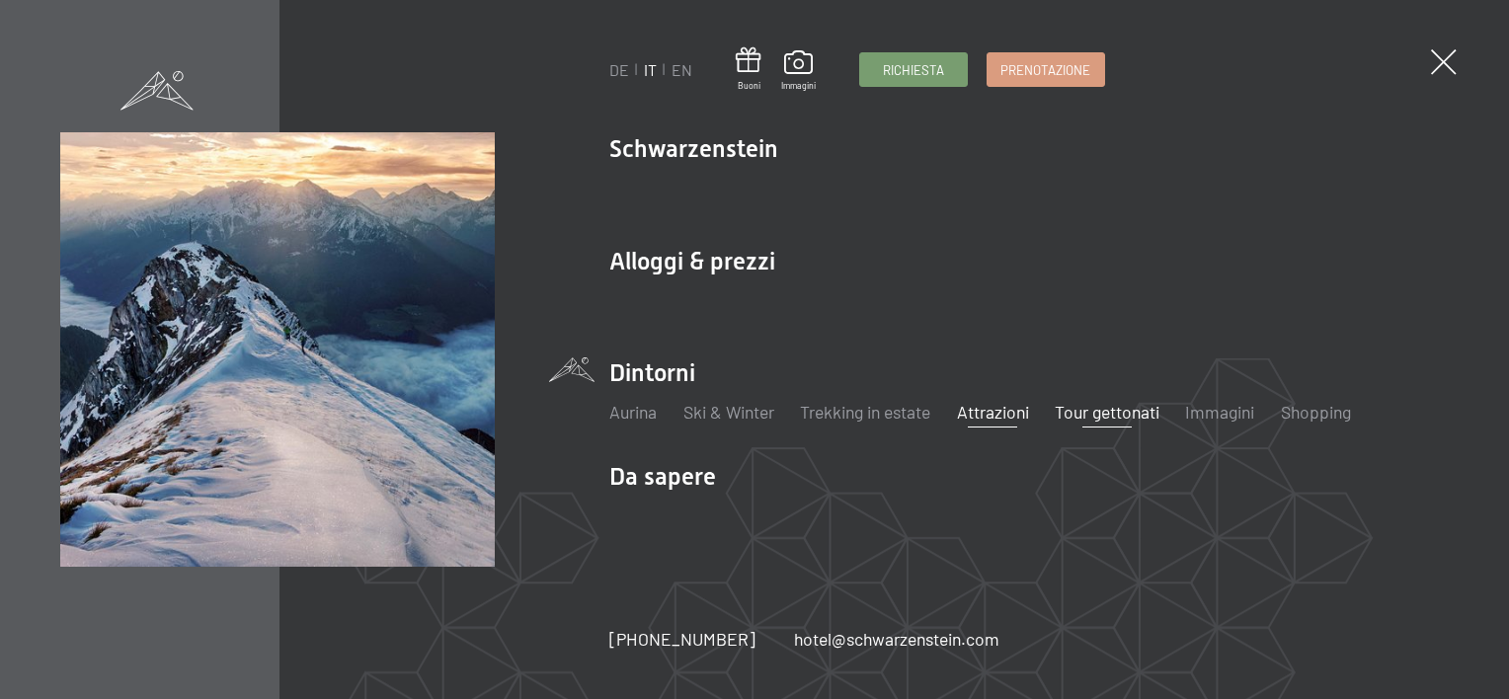
click at [1128, 413] on link "Tour gettonati" at bounding box center [1107, 412] width 105 height 22
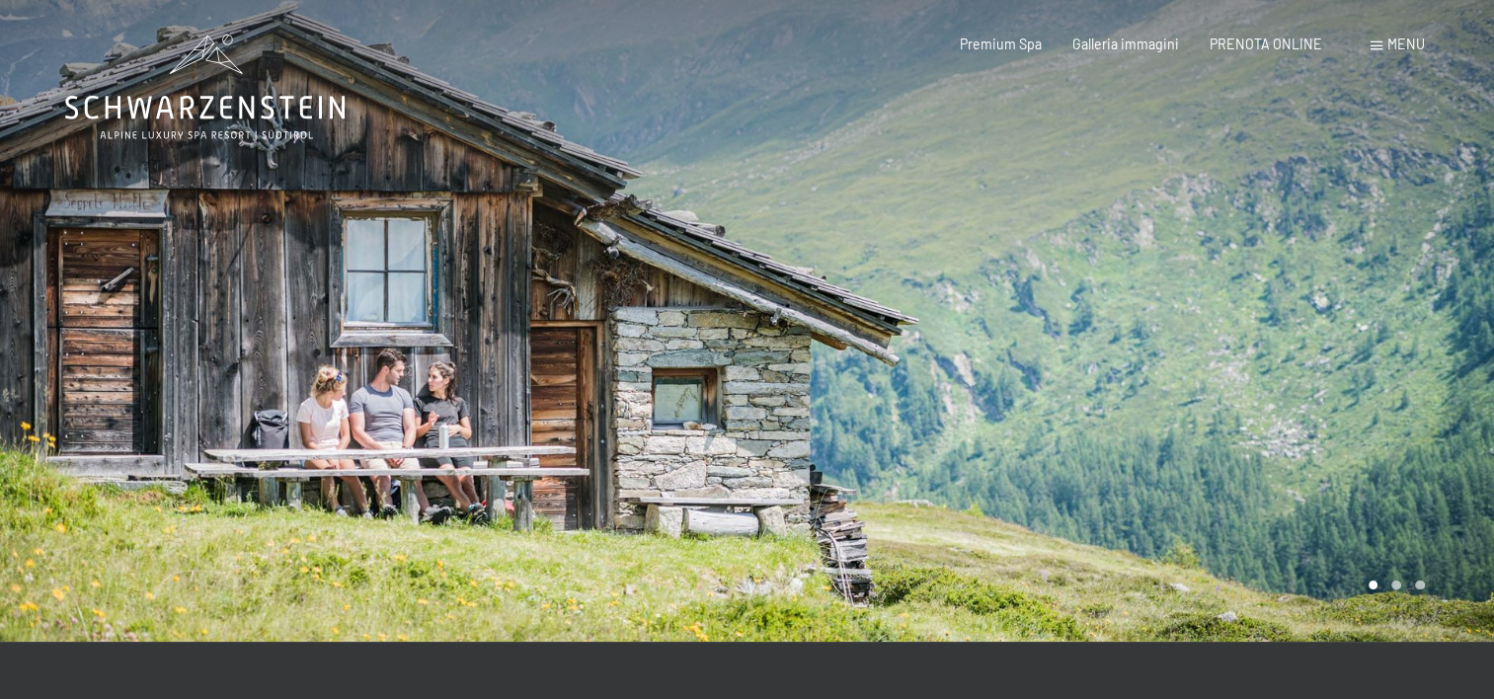
click at [1050, 430] on div at bounding box center [1122, 321] width 748 height 642
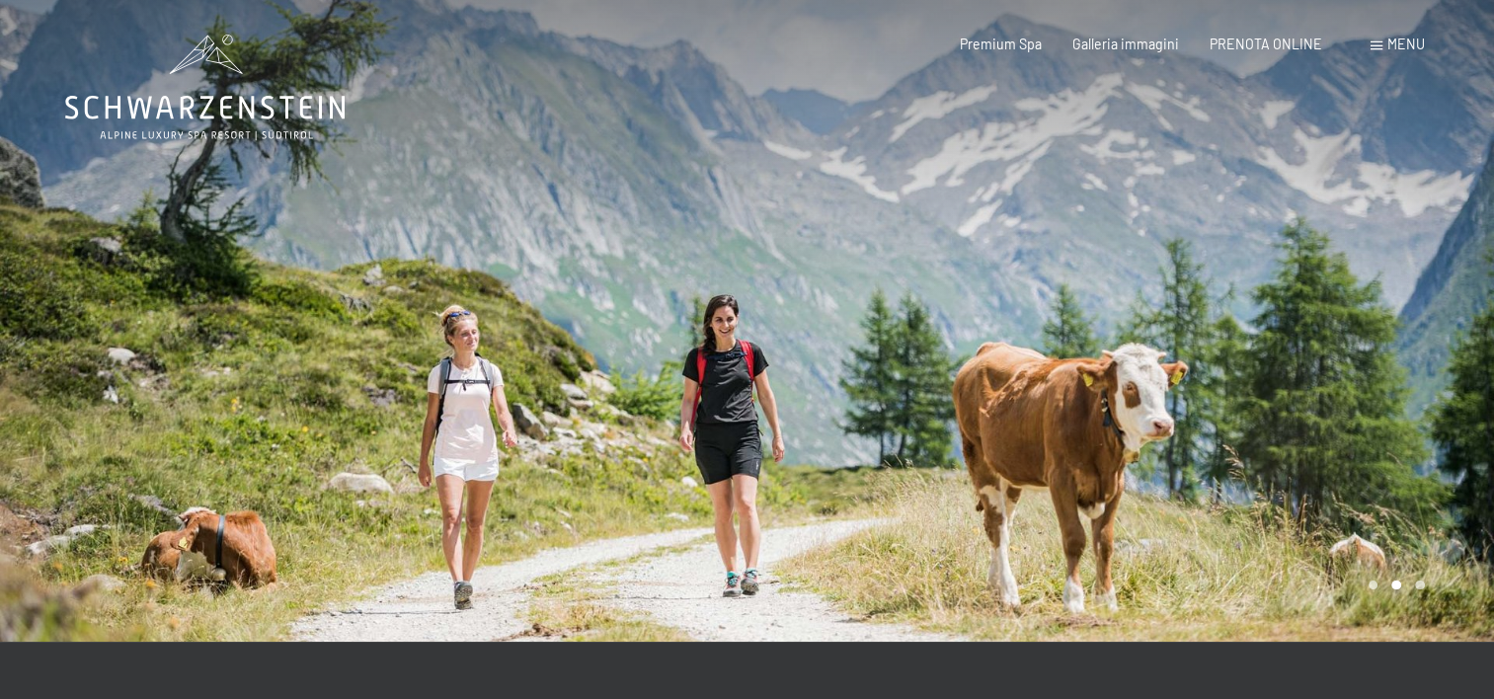
click at [1050, 430] on div at bounding box center [1122, 321] width 748 height 642
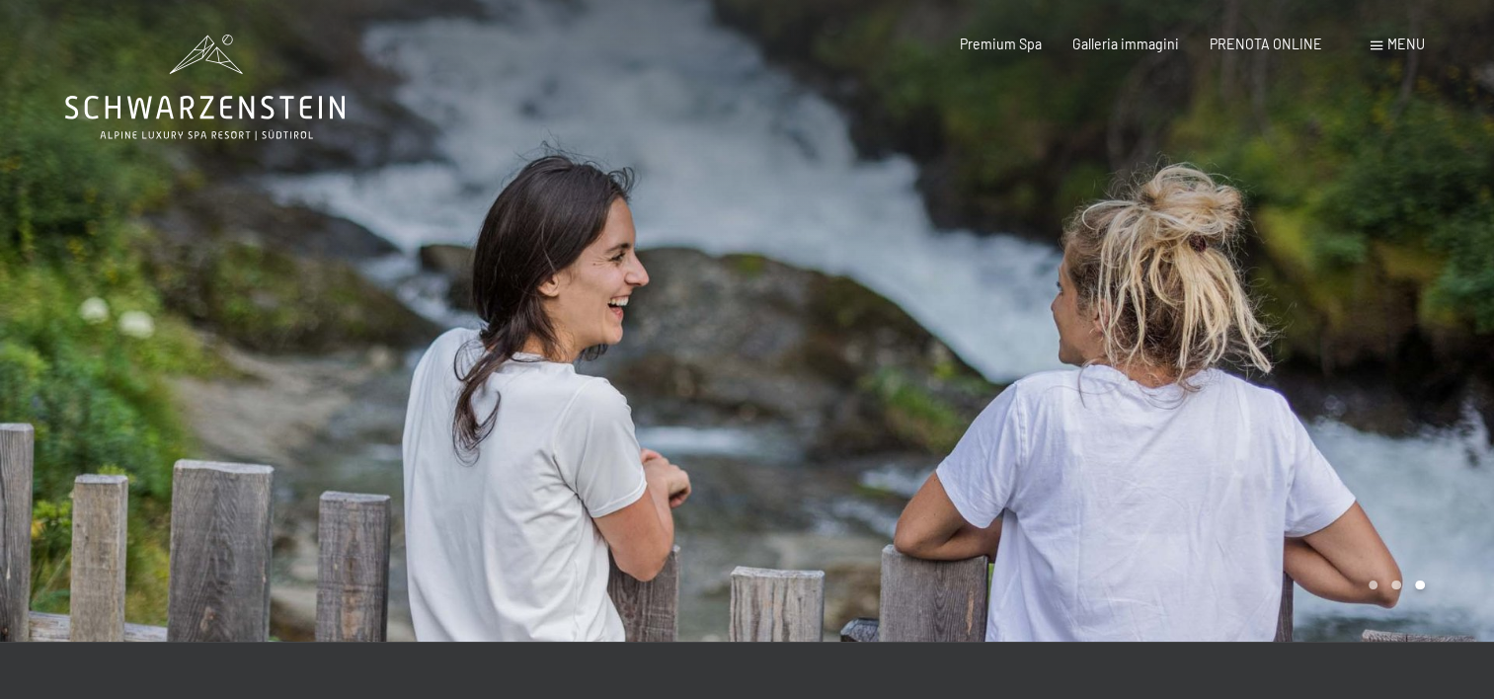
click at [1050, 430] on div at bounding box center [1122, 321] width 748 height 642
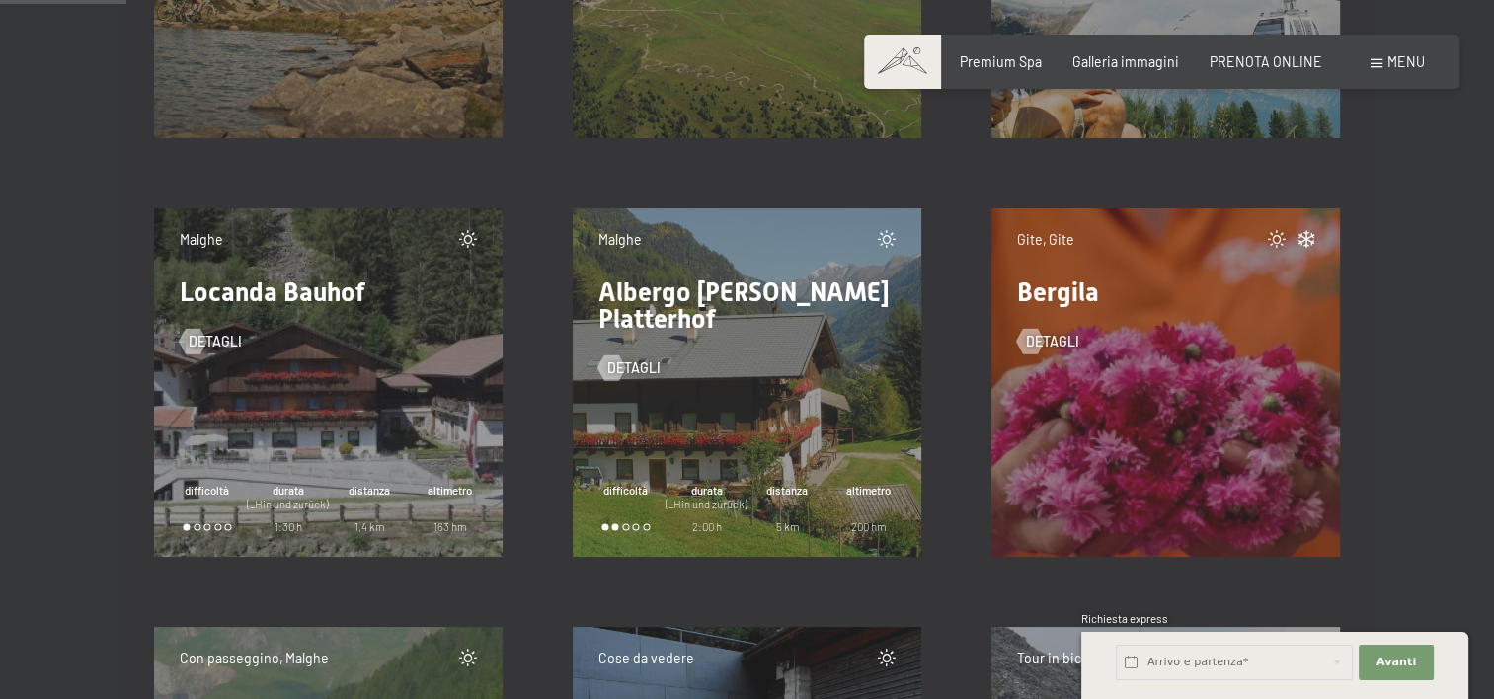
scroll to position [2568, 0]
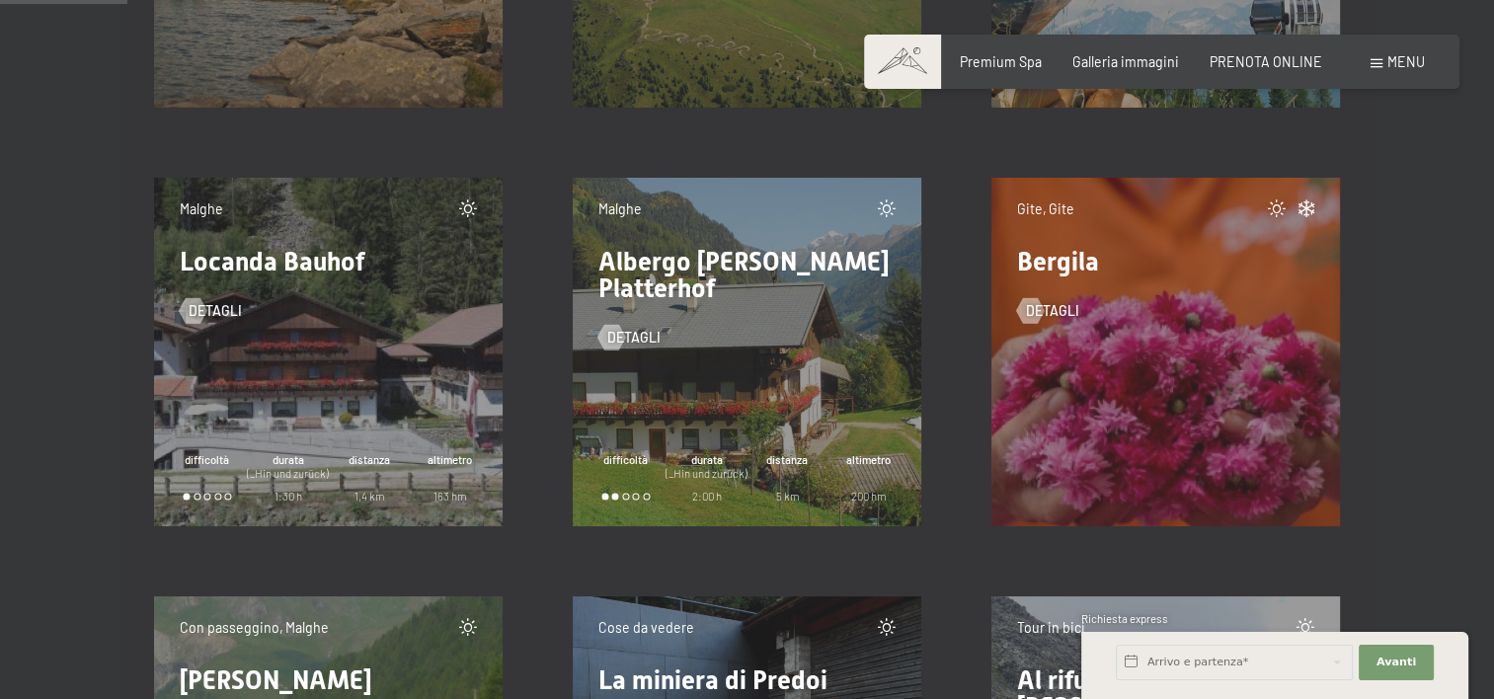
click at [1216, 414] on div "Gite, Gite Bergila detagli" at bounding box center [1166, 352] width 349 height 349
click at [1038, 312] on div at bounding box center [1030, 311] width 15 height 26
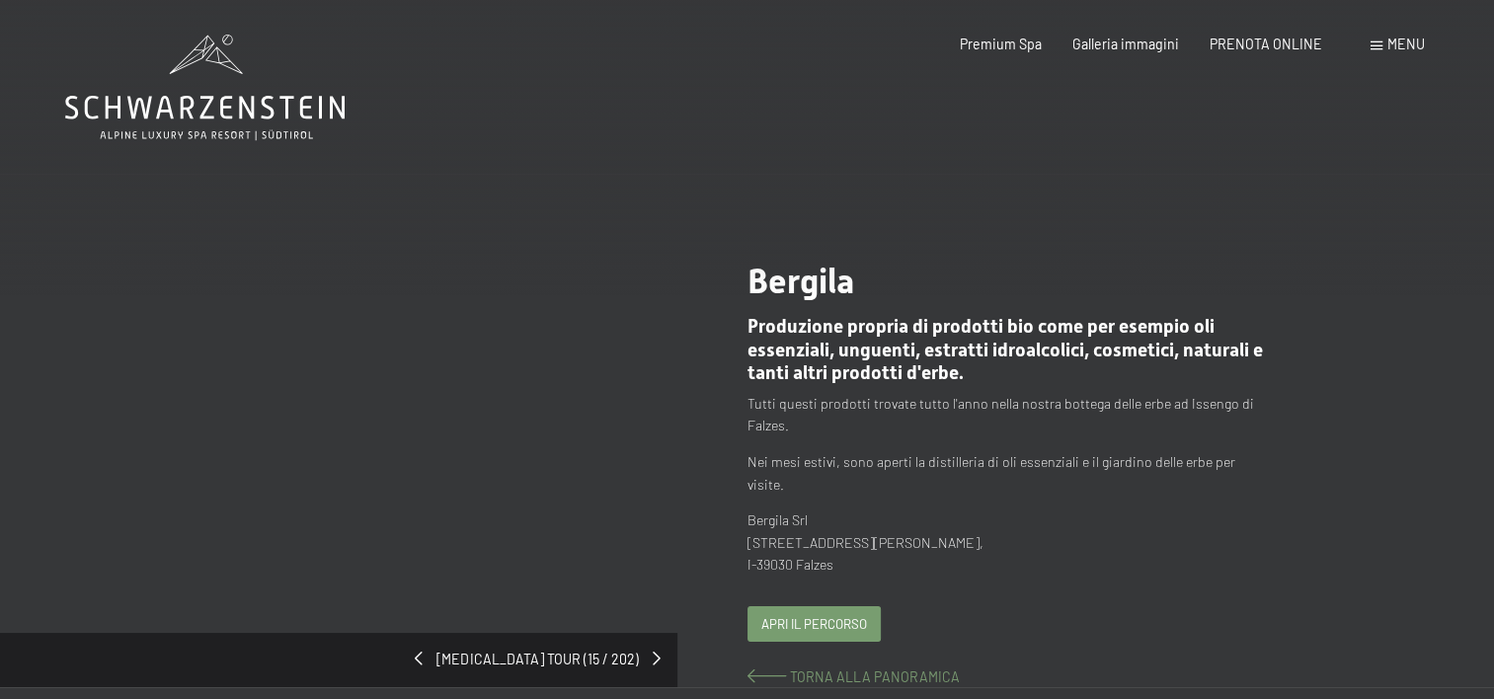
click at [772, 670] on span at bounding box center [768, 677] width 40 height 14
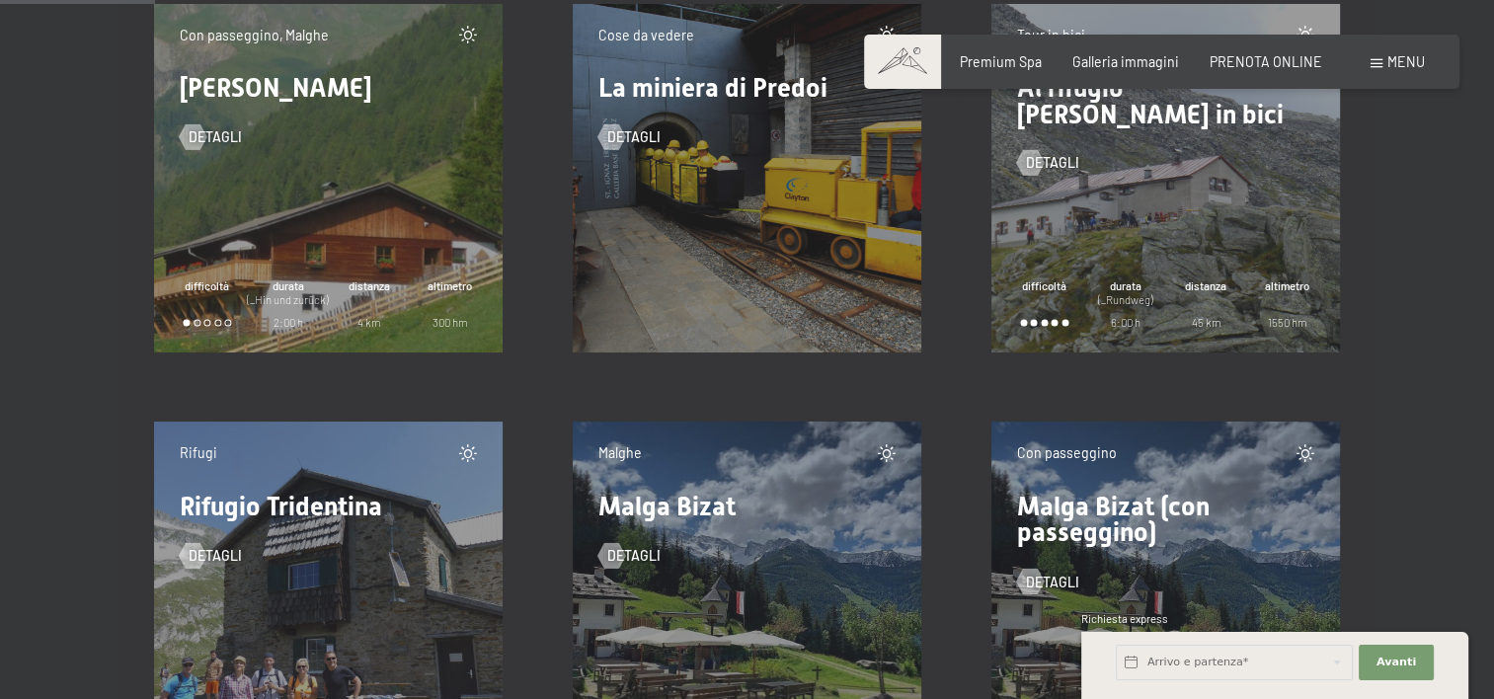
scroll to position [3062, 0]
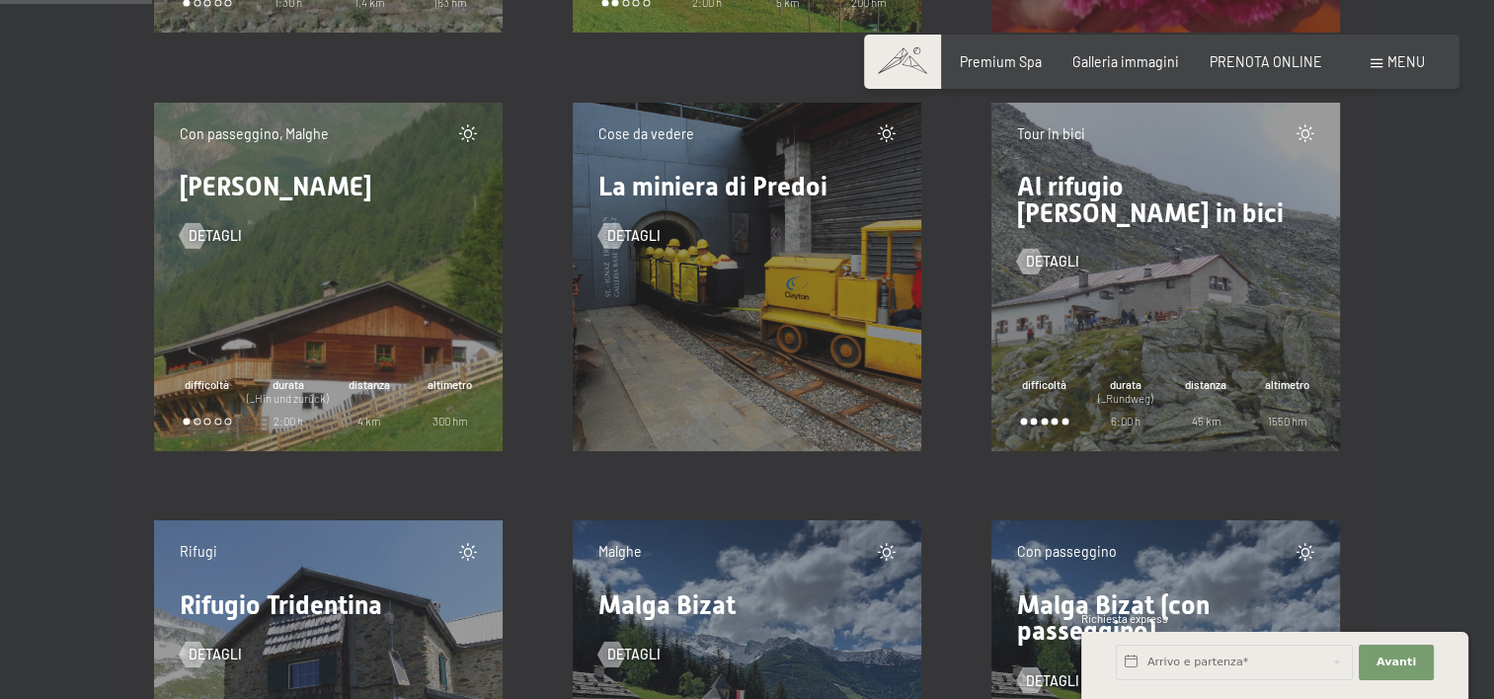
click at [648, 218] on div "detagli" at bounding box center [747, 222] width 297 height 45
click at [667, 197] on span "La miniera di Predoi" at bounding box center [713, 187] width 229 height 30
click at [619, 241] on div at bounding box center [611, 235] width 15 height 26
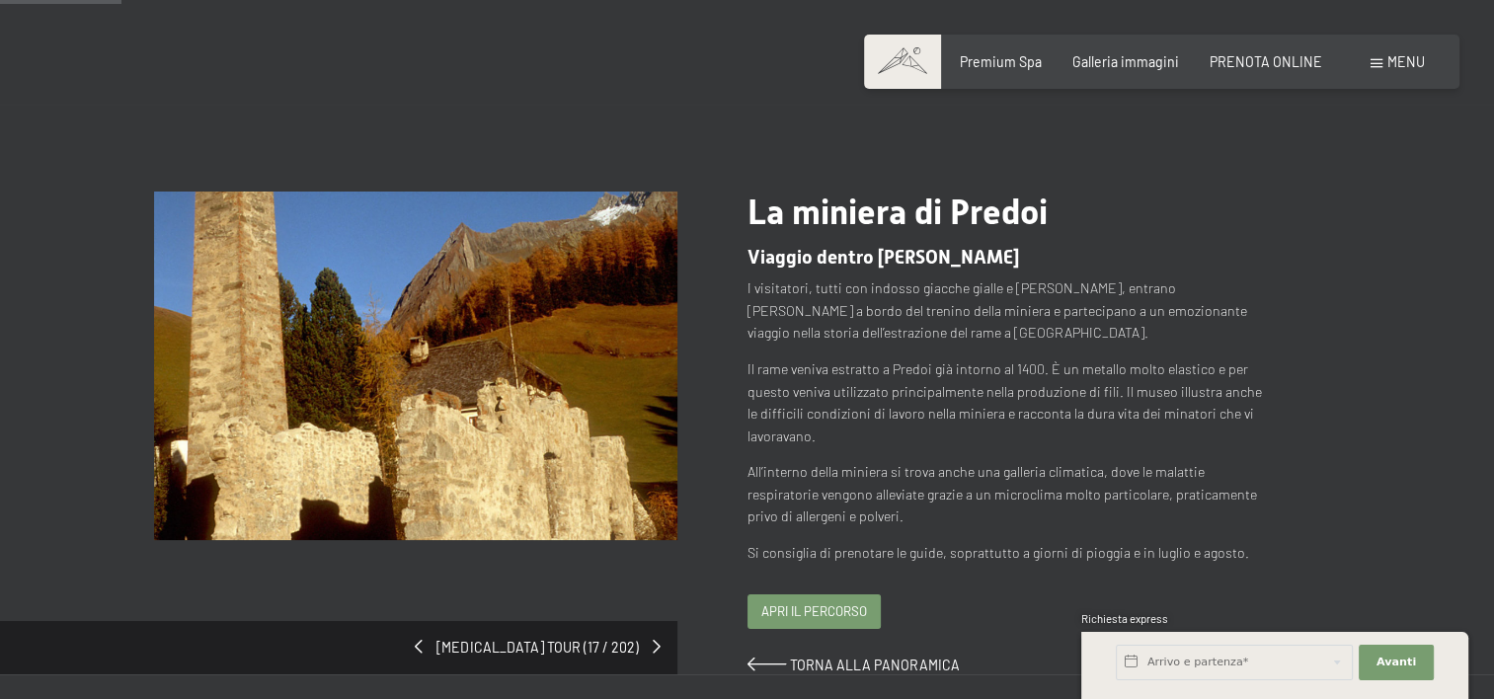
scroll to position [99, 0]
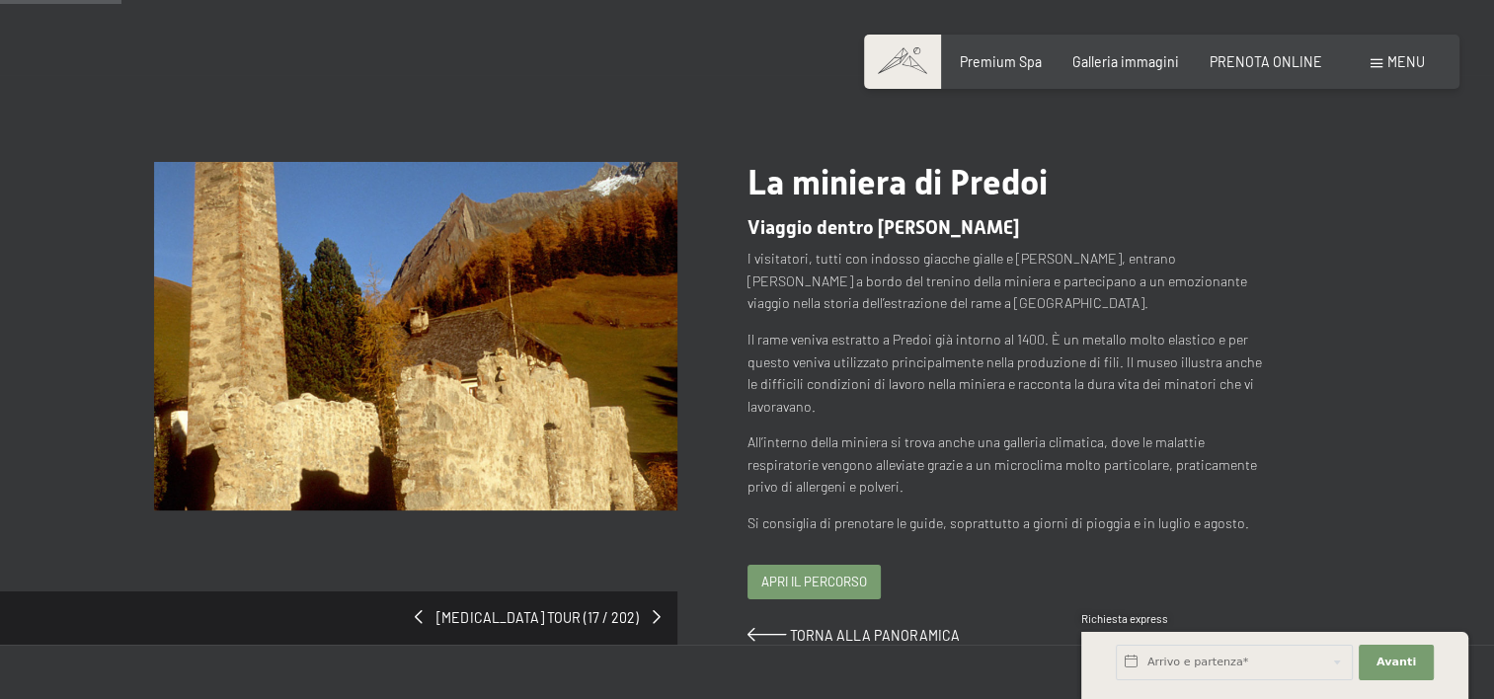
click at [826, 581] on span "Apri il percorso" at bounding box center [814, 582] width 106 height 18
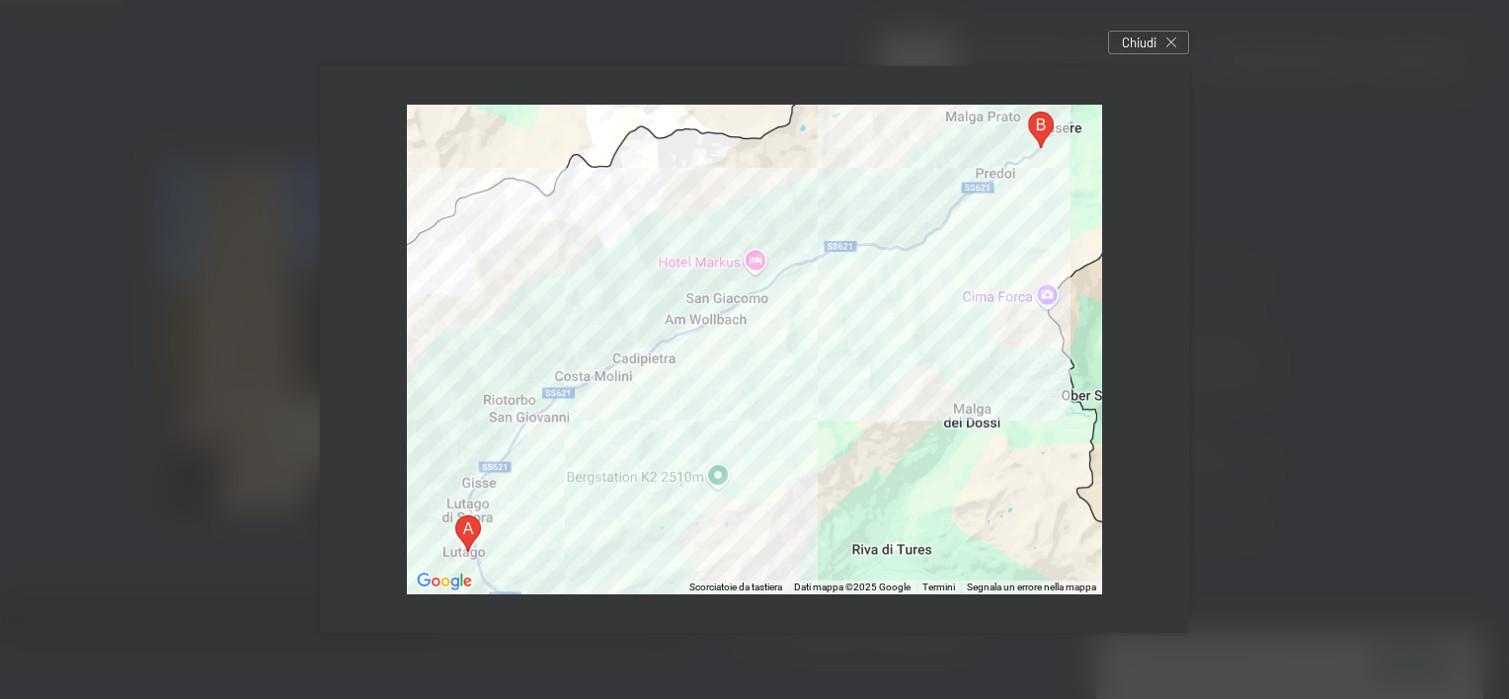
click at [826, 581] on div at bounding box center [852, 588] width 127 height 14
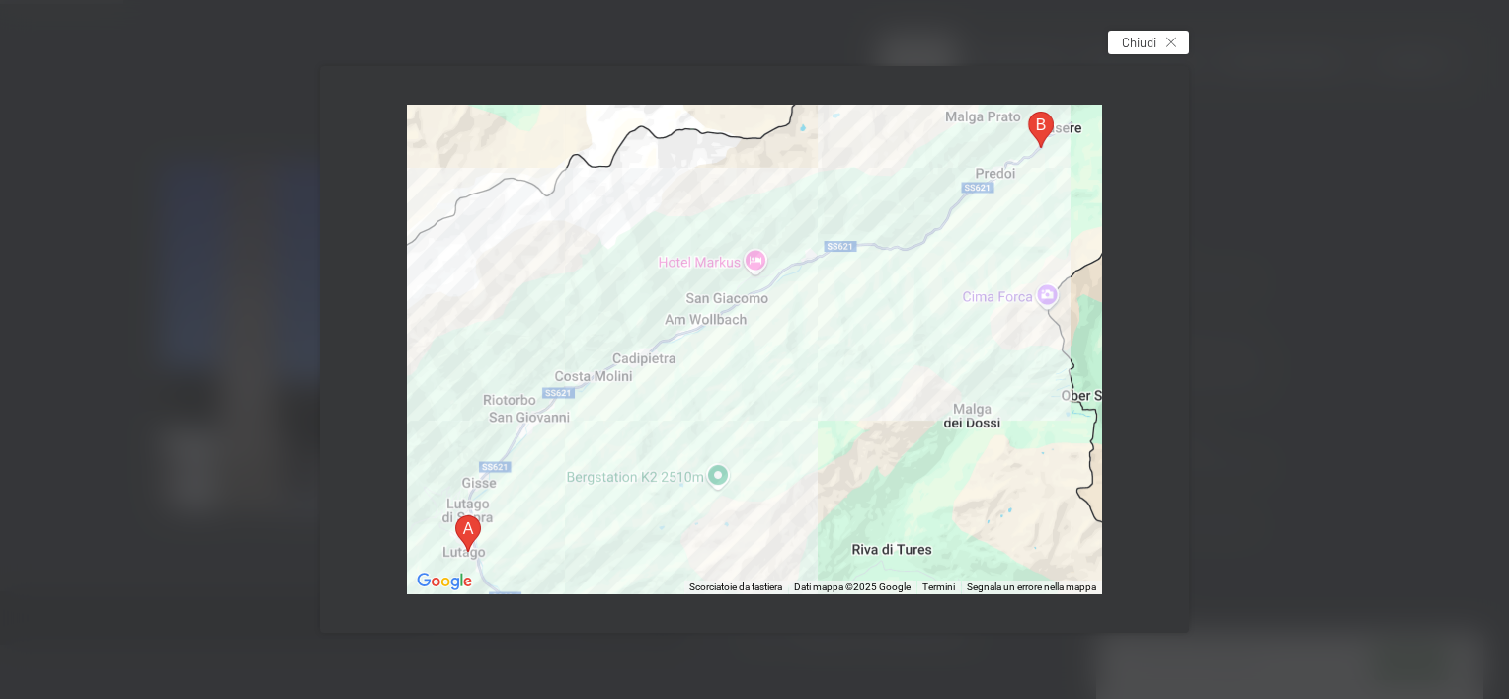
click at [1171, 34] on div "Chiudi" at bounding box center [1148, 43] width 81 height 24
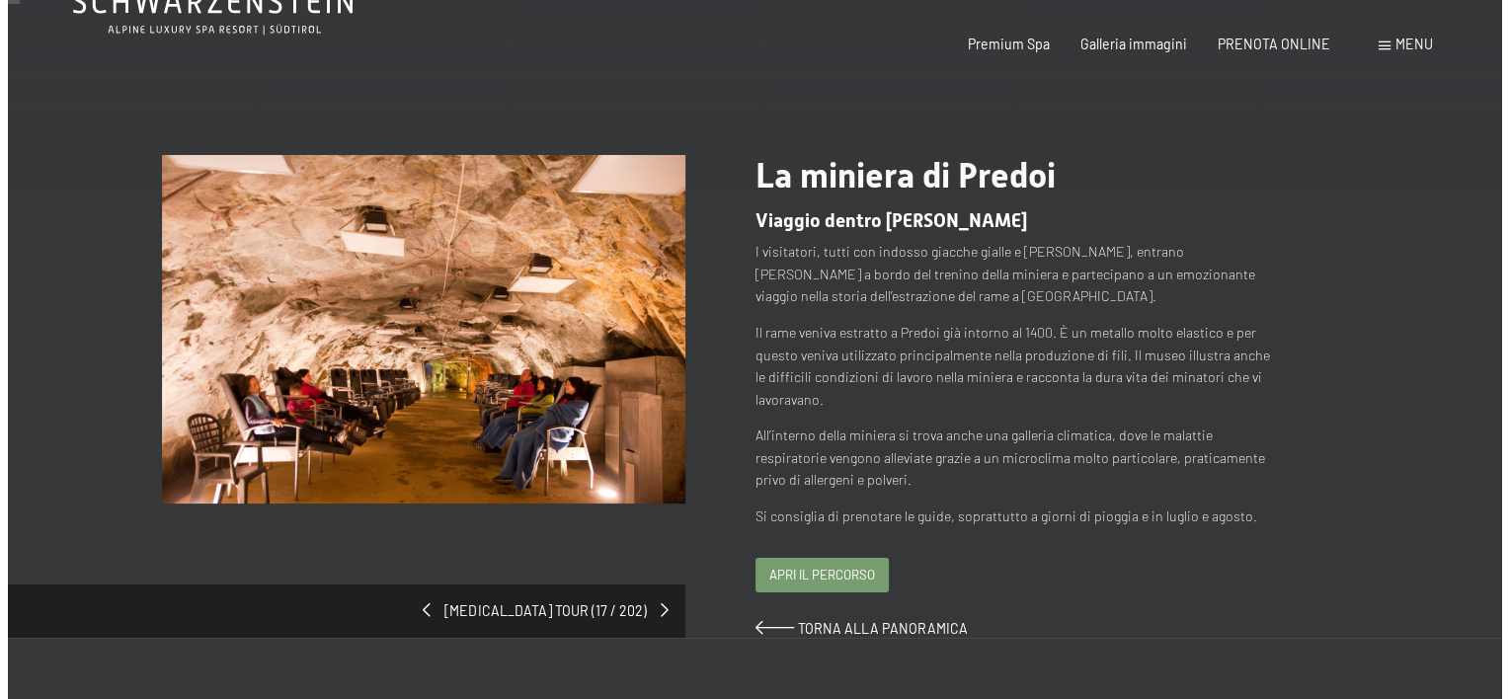
scroll to position [0, 0]
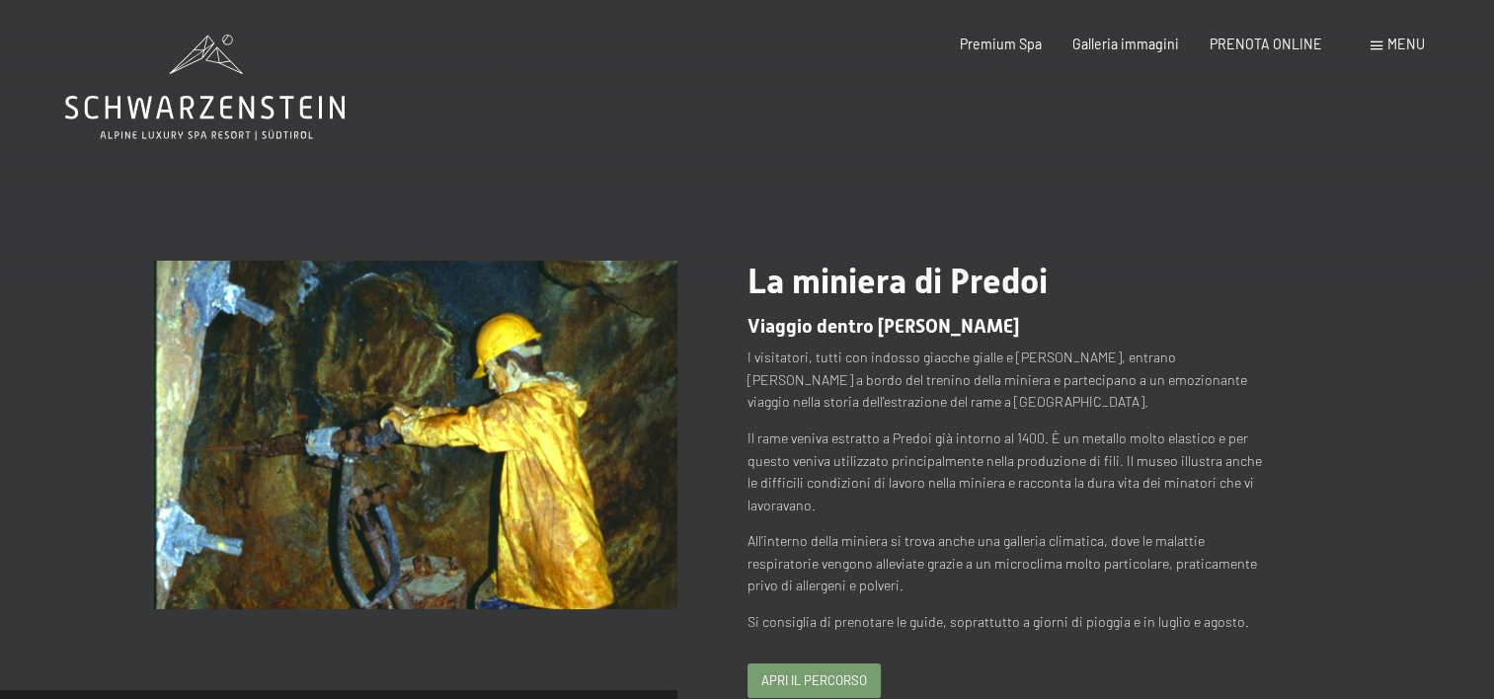
click at [1378, 40] on div "Menu" at bounding box center [1398, 45] width 54 height 20
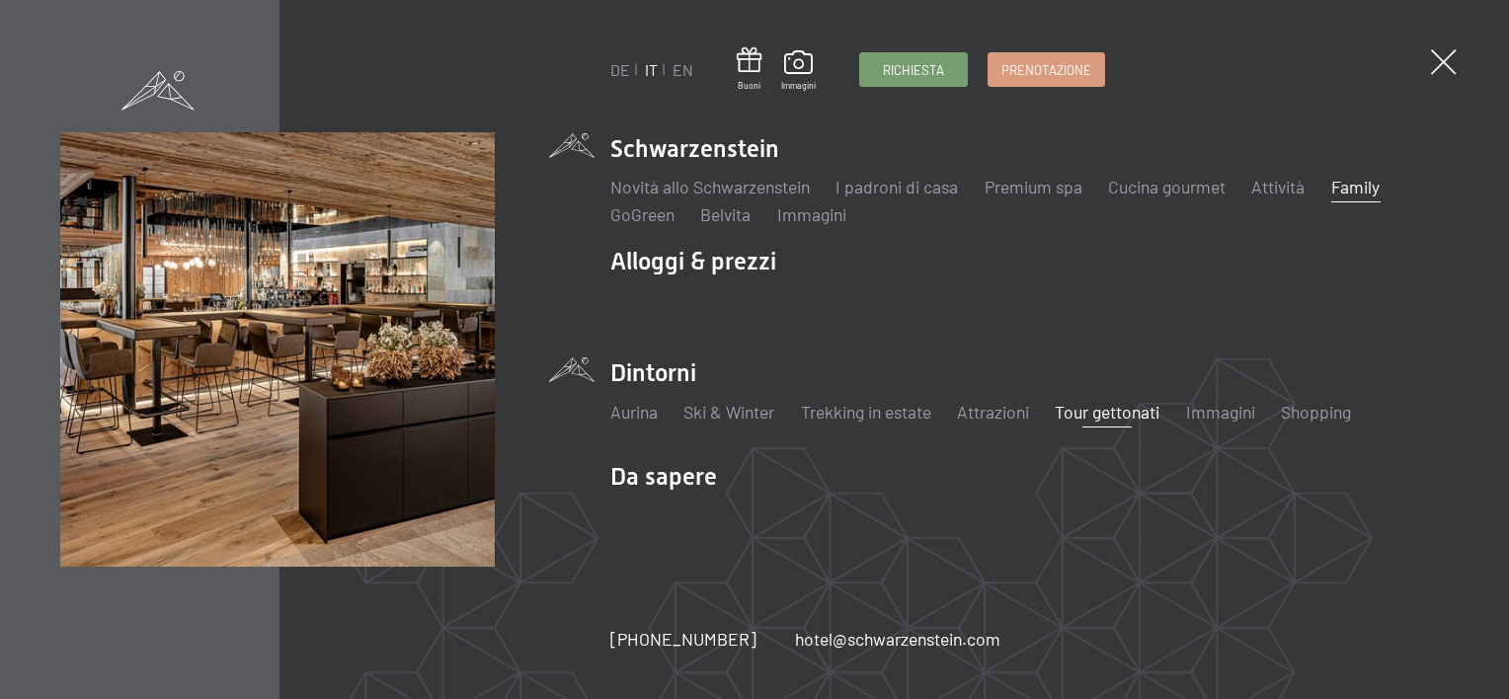
click at [1375, 186] on link "Family" at bounding box center [1355, 187] width 48 height 22
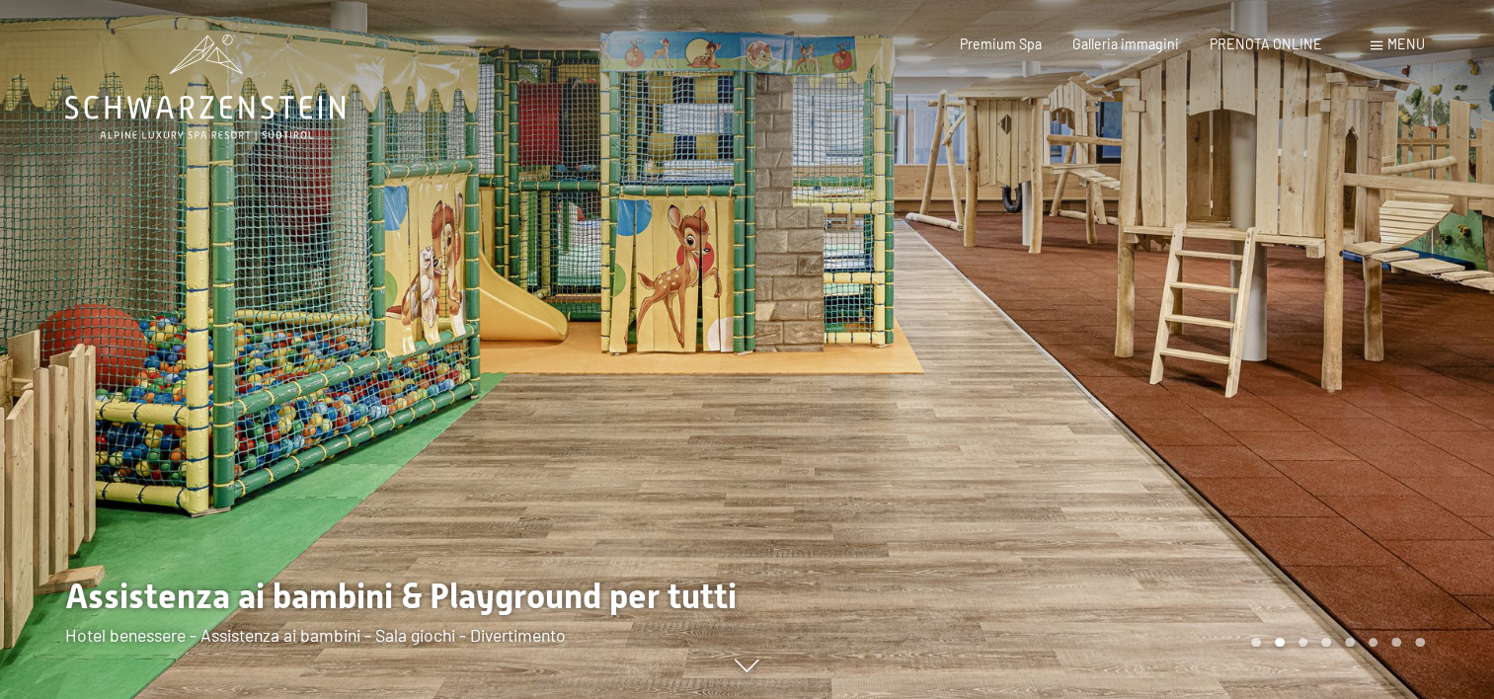
click at [1309, 451] on div at bounding box center [1122, 349] width 748 height 699
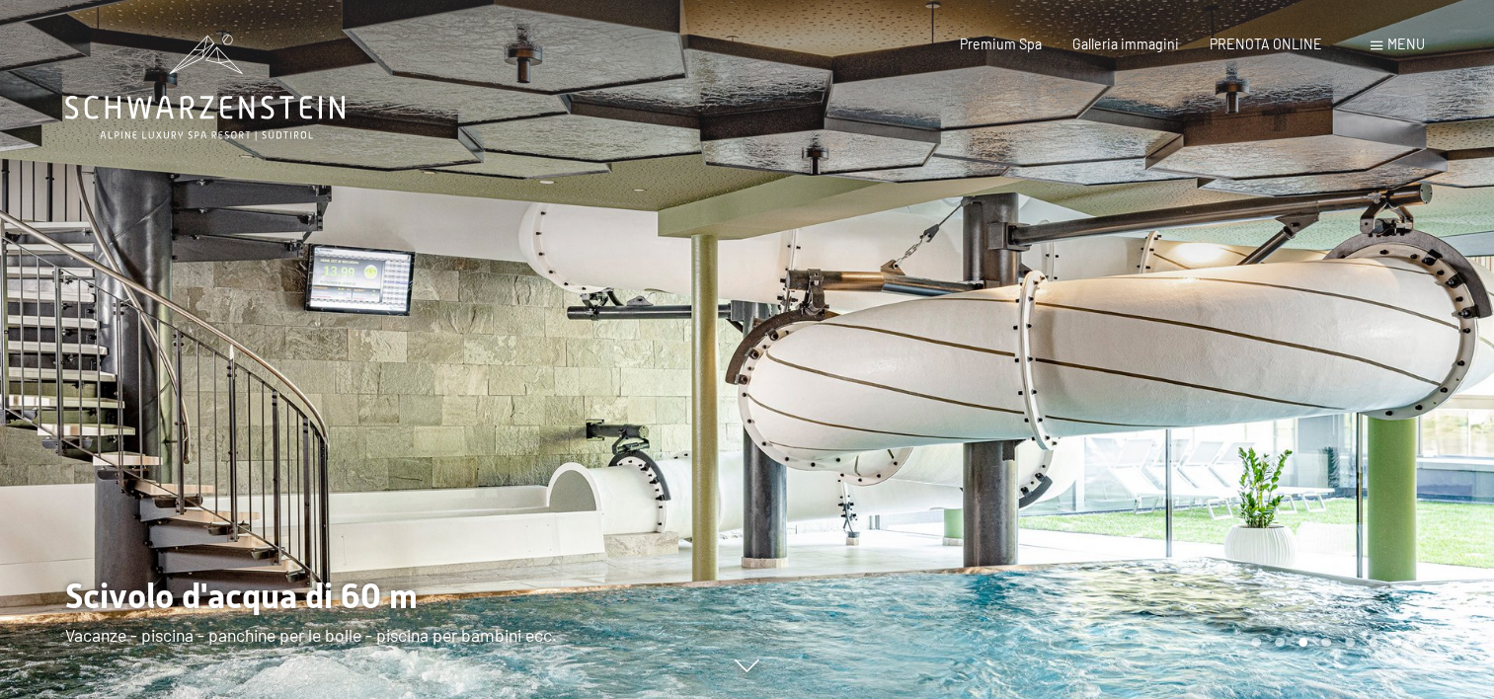
click at [1309, 451] on div at bounding box center [1122, 349] width 748 height 699
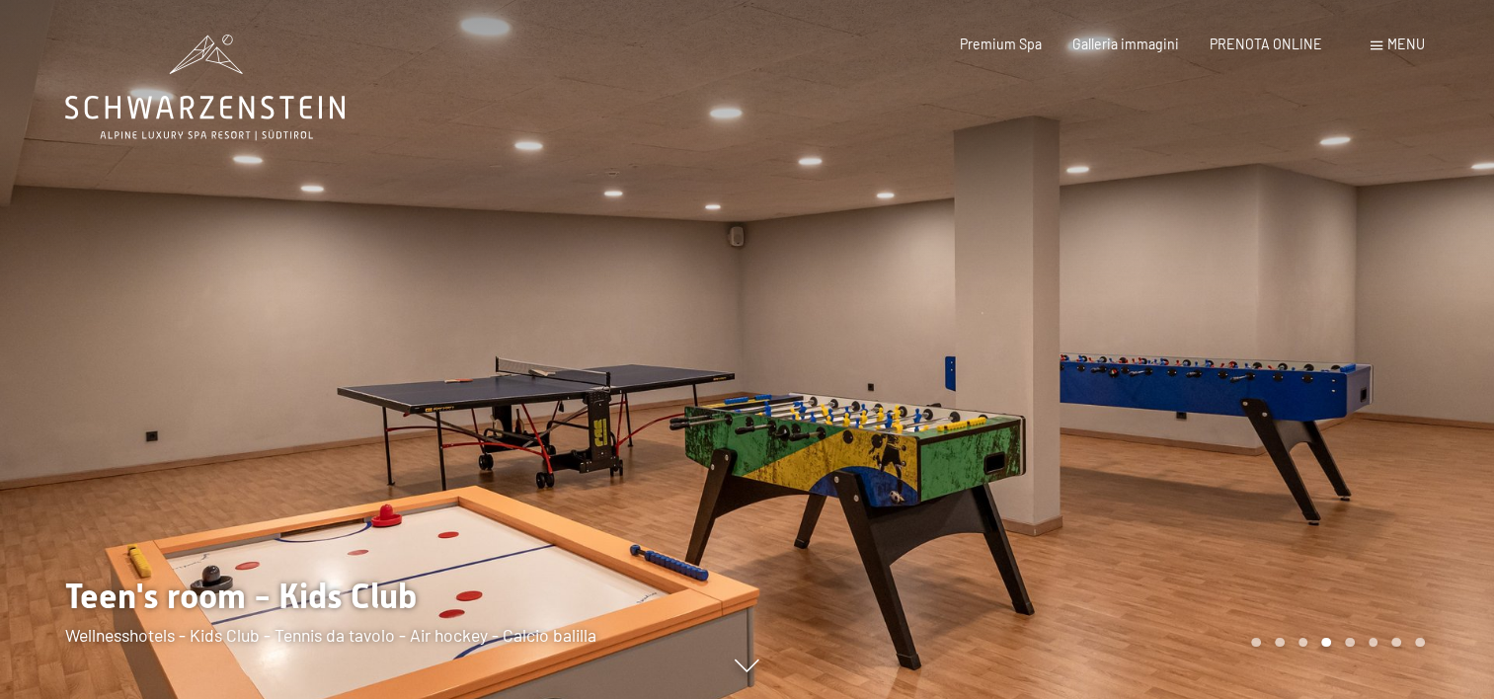
click at [1309, 451] on div at bounding box center [1122, 349] width 748 height 699
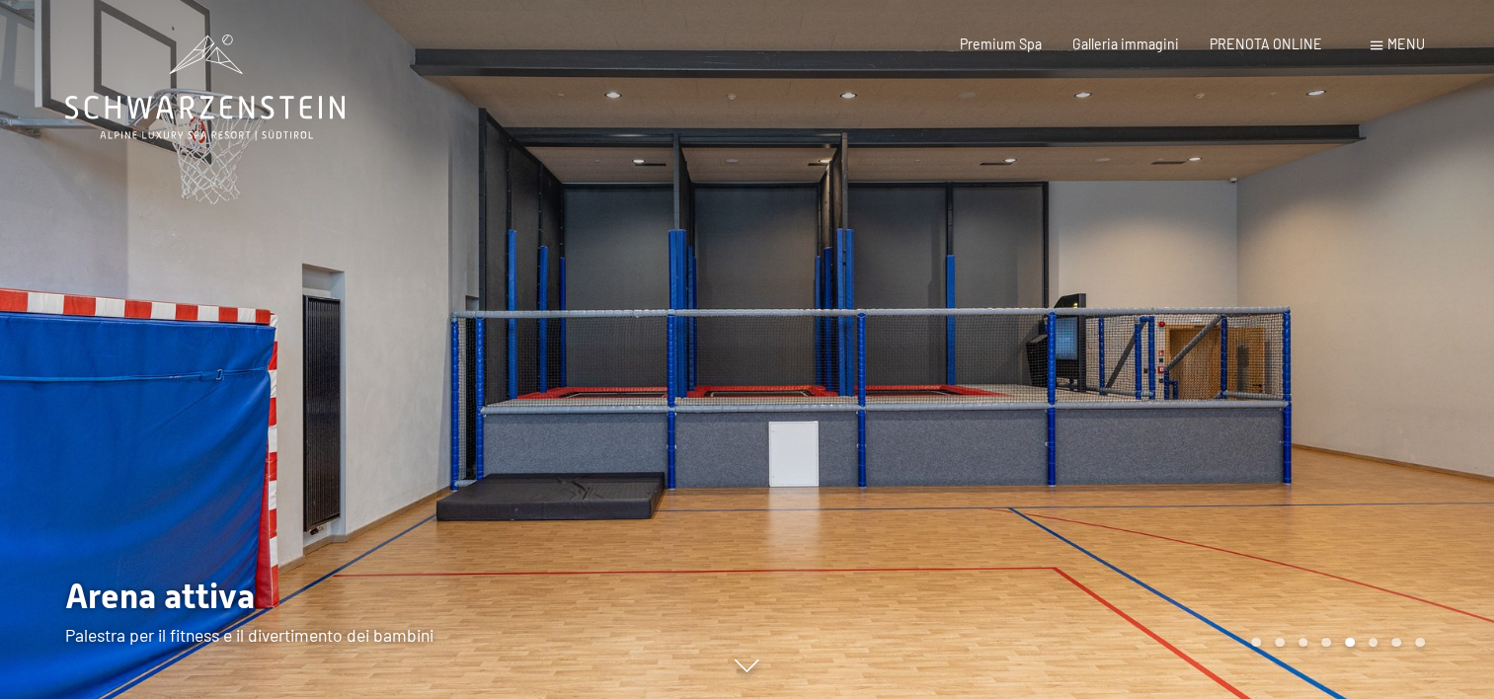
click at [1309, 451] on div at bounding box center [1122, 349] width 748 height 699
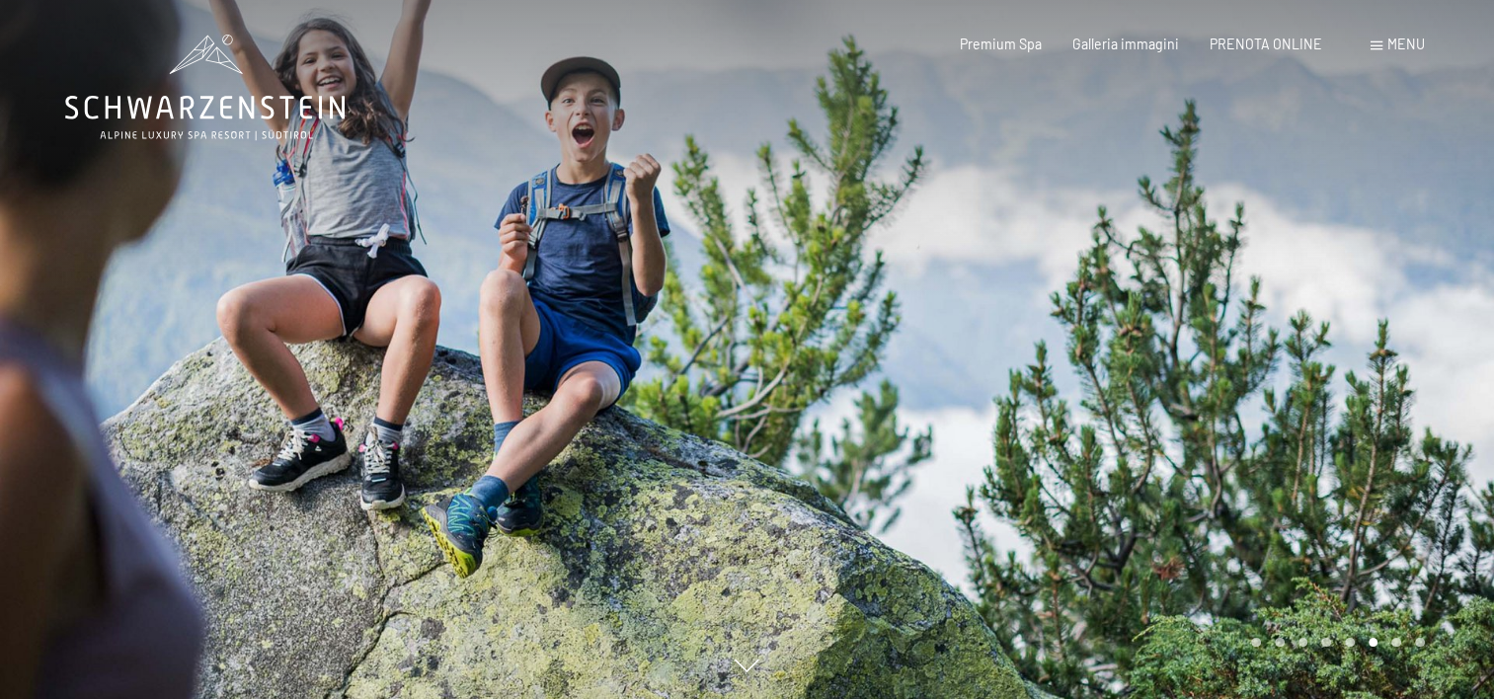
click at [1243, 518] on div at bounding box center [1122, 349] width 748 height 699
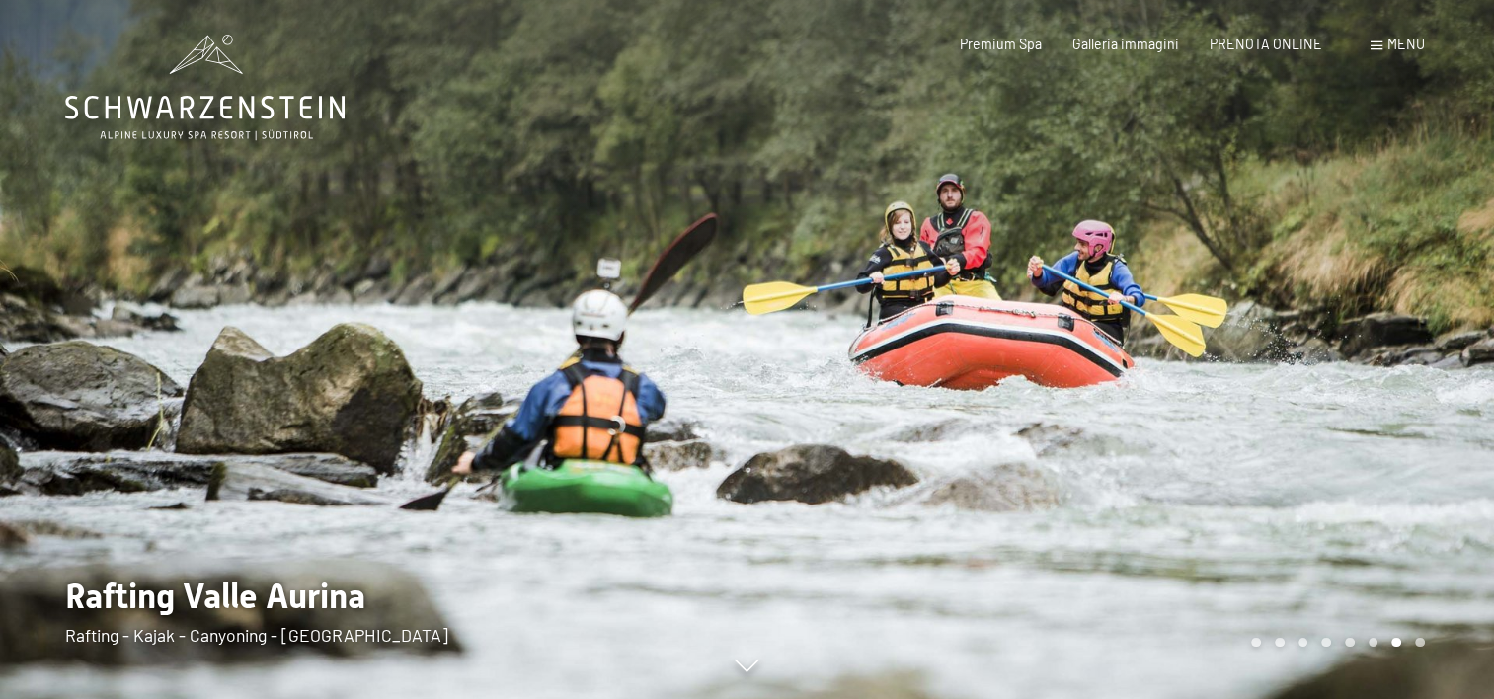
click at [1245, 518] on div at bounding box center [1122, 349] width 748 height 699
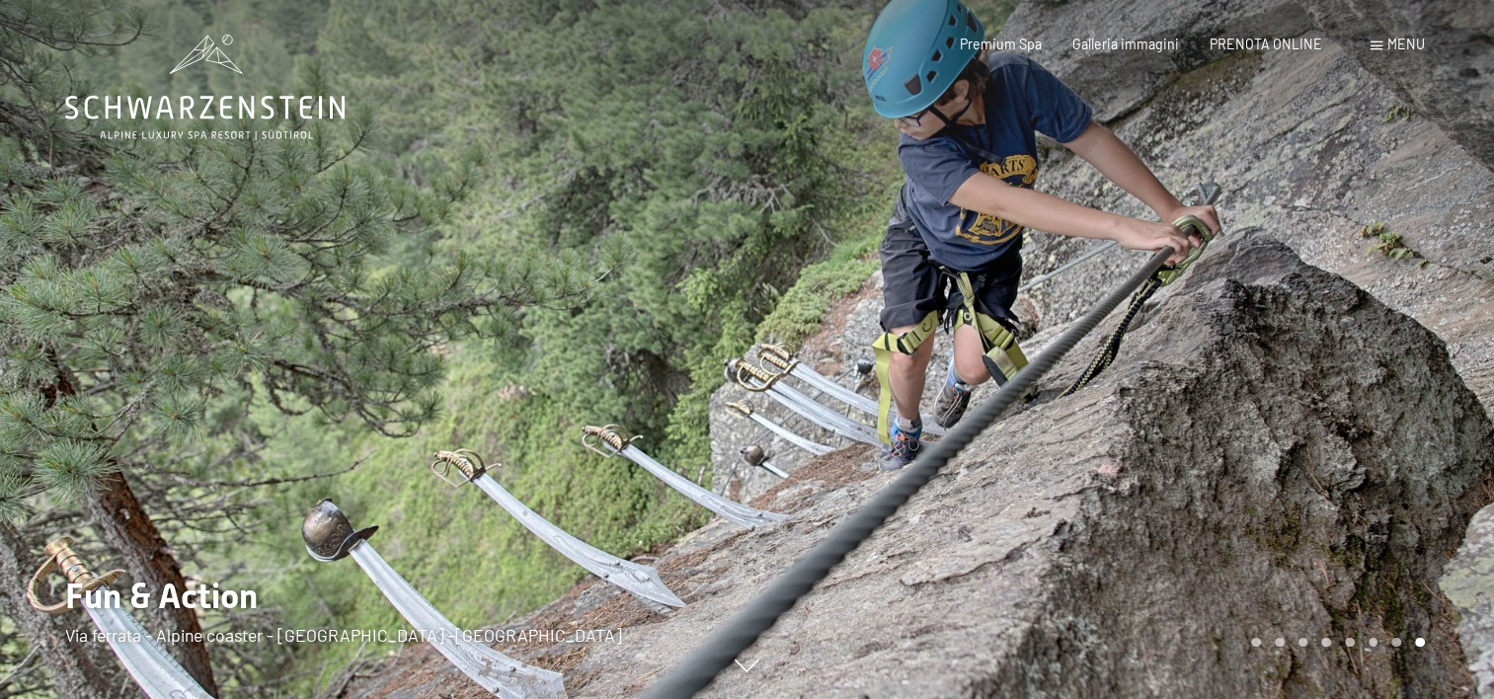
click at [1272, 521] on div at bounding box center [1122, 349] width 748 height 699
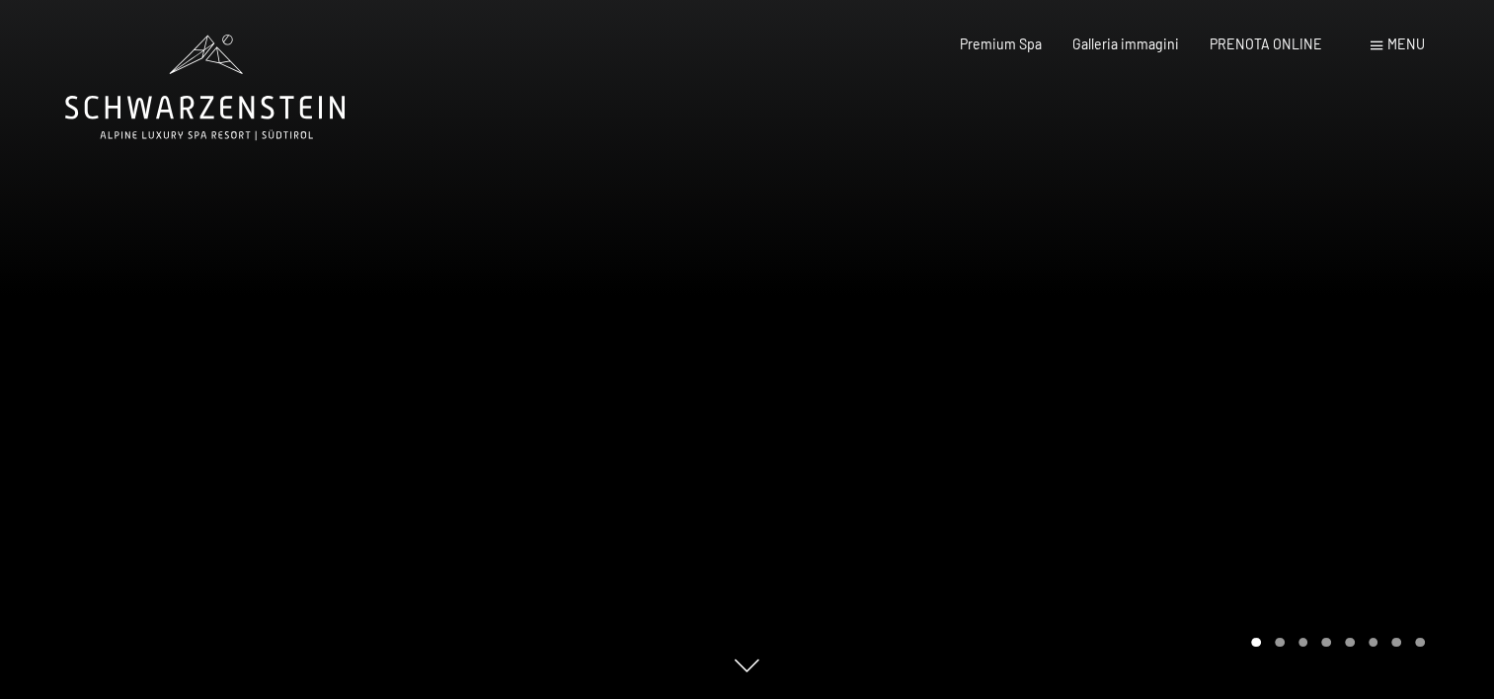
click at [1272, 521] on div at bounding box center [1122, 349] width 748 height 699
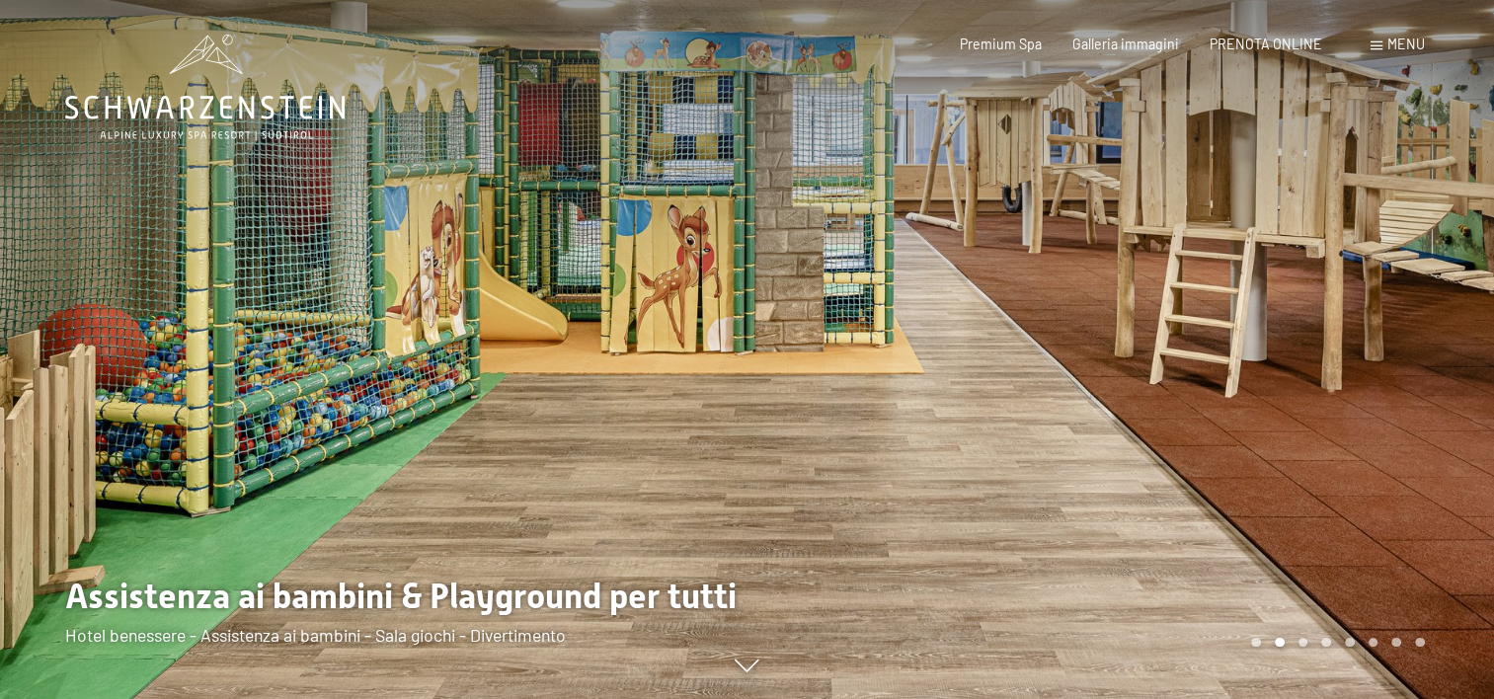
click at [1272, 521] on div at bounding box center [1122, 349] width 748 height 699
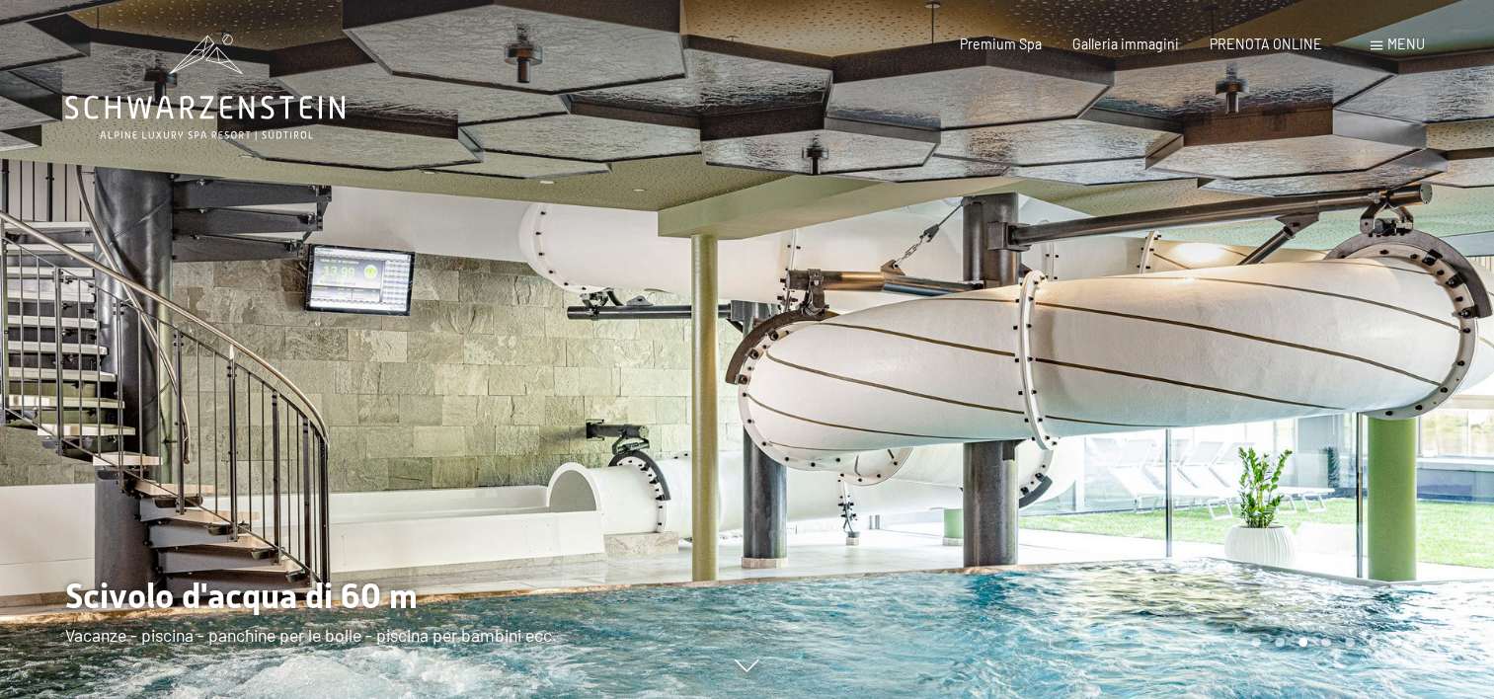
click at [1272, 521] on div at bounding box center [1122, 349] width 748 height 699
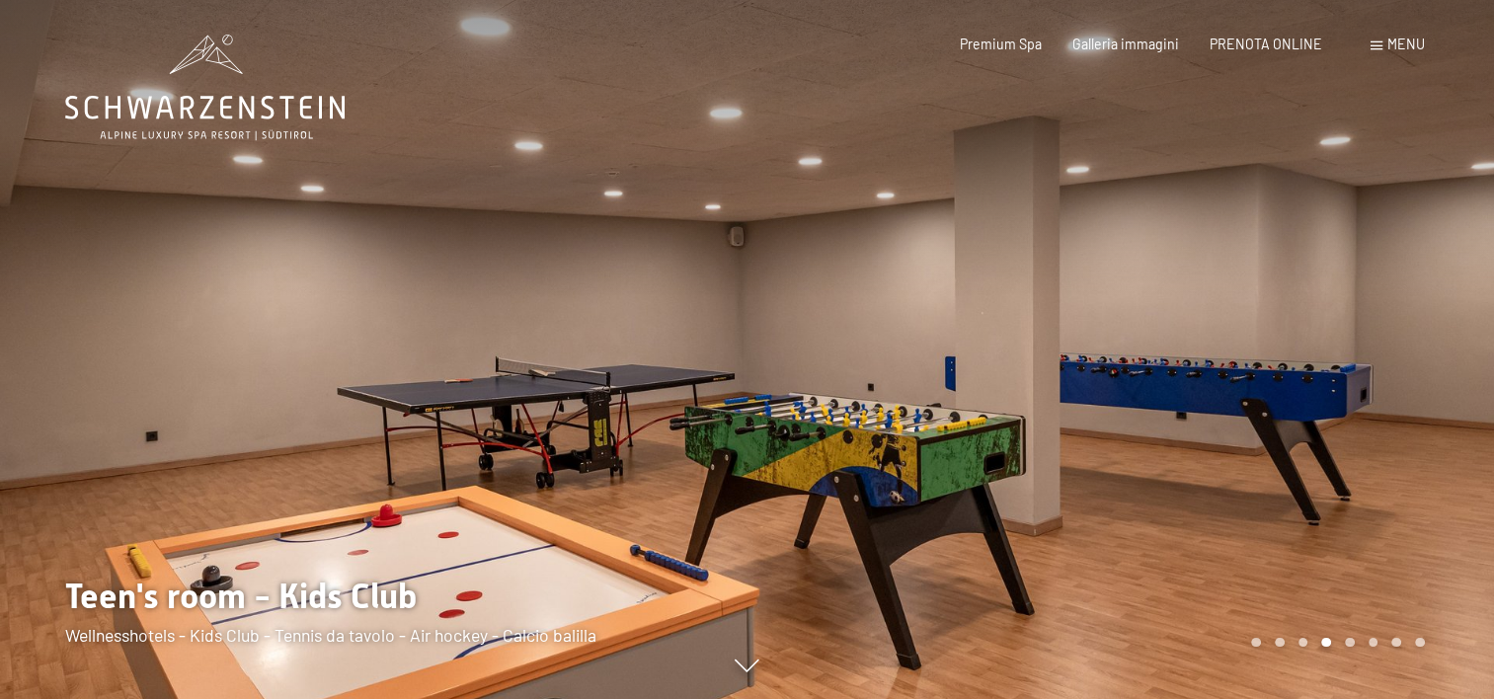
click at [1272, 521] on div at bounding box center [1122, 349] width 748 height 699
